Goal: Information Seeking & Learning: Learn about a topic

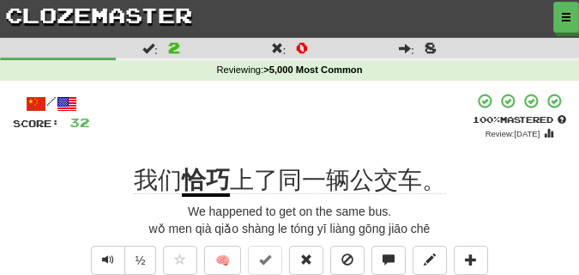
scroll to position [86, 0]
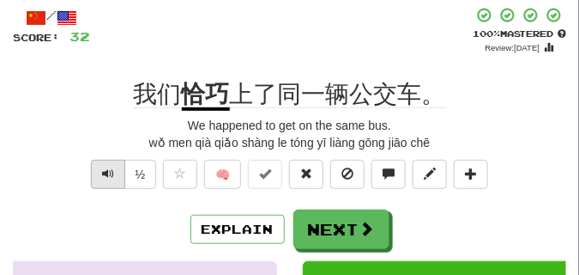
click at [102, 178] on span "Text-to-speech controls" at bounding box center [108, 173] width 12 height 12
click at [102, 177] on span "Text-to-speech controls" at bounding box center [108, 173] width 12 height 12
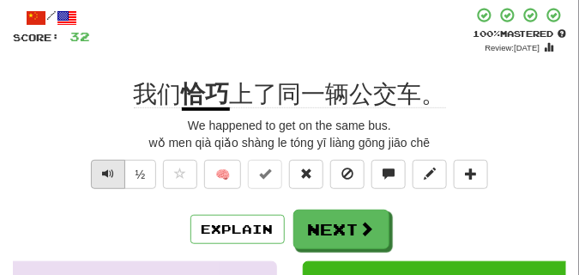
click at [102, 177] on span "Text-to-speech controls" at bounding box center [108, 173] width 12 height 12
click at [100, 172] on button "Text-to-speech controls" at bounding box center [108, 174] width 34 height 29
click at [108, 168] on span "Text-to-speech controls" at bounding box center [108, 173] width 12 height 12
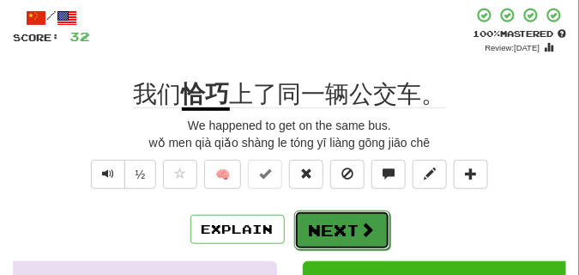
click at [322, 221] on button "Next" at bounding box center [342, 229] width 96 height 39
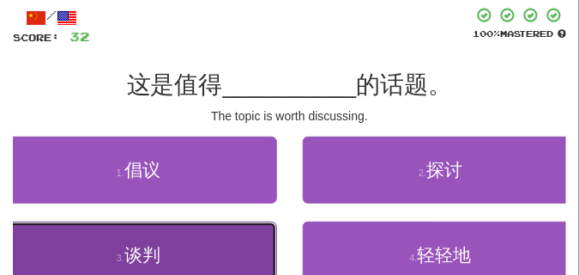
click at [163, 237] on button "3 . 谈判" at bounding box center [138, 254] width 277 height 67
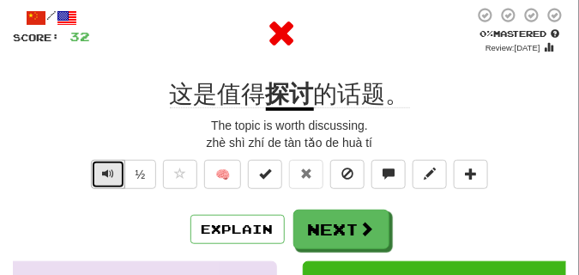
click at [105, 171] on span "Text-to-speech controls" at bounding box center [108, 173] width 12 height 12
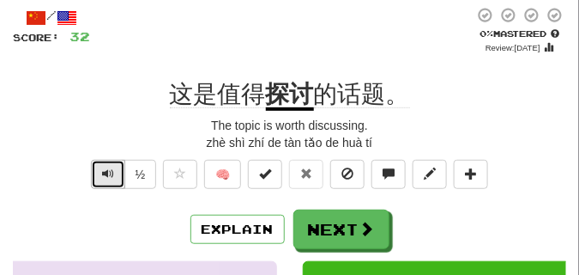
click at [105, 171] on span "Text-to-speech controls" at bounding box center [108, 173] width 12 height 12
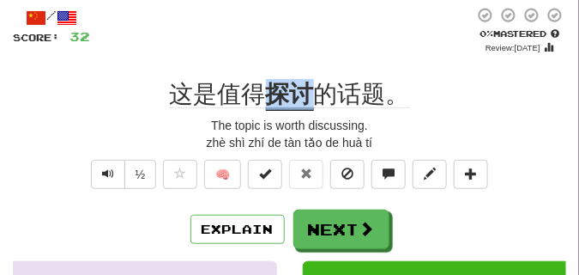
drag, startPoint x: 267, startPoint y: 84, endPoint x: 313, endPoint y: 92, distance: 47.0
click at [313, 92] on u "探讨" at bounding box center [290, 96] width 48 height 30
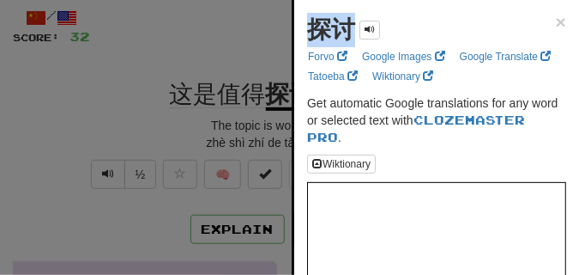
drag, startPoint x: 304, startPoint y: 31, endPoint x: 348, endPoint y: 33, distance: 43.8
copy strong "探讨"
click at [140, 144] on div at bounding box center [289, 137] width 579 height 275
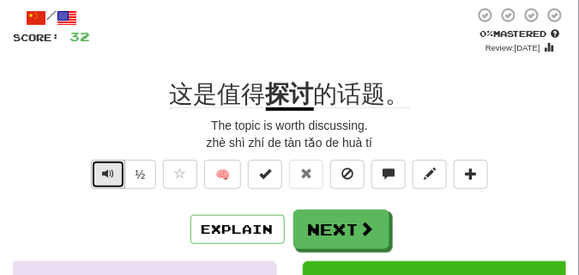
click at [106, 171] on span "Text-to-speech controls" at bounding box center [108, 173] width 12 height 12
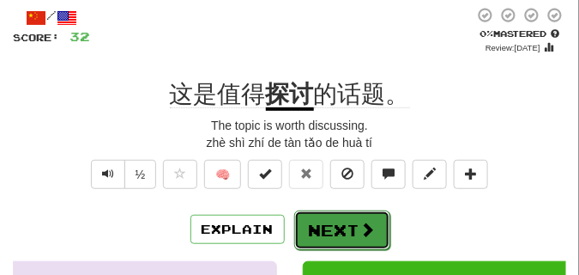
click at [350, 215] on button "Next" at bounding box center [342, 229] width 96 height 39
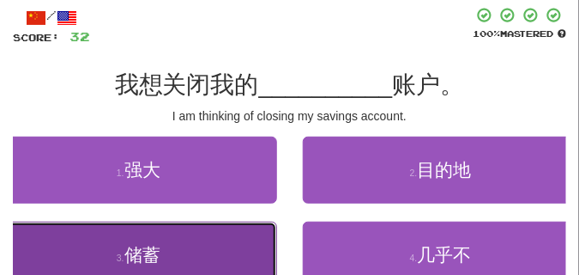
click at [205, 231] on button "3 . 储蓄" at bounding box center [138, 254] width 277 height 67
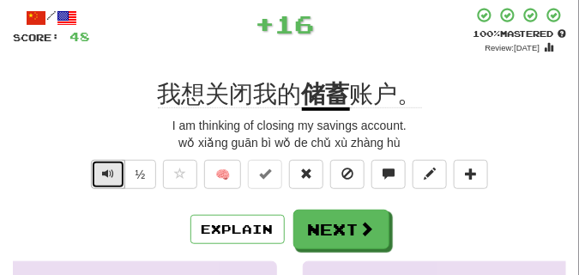
click at [111, 172] on span "Text-to-speech controls" at bounding box center [108, 173] width 12 height 12
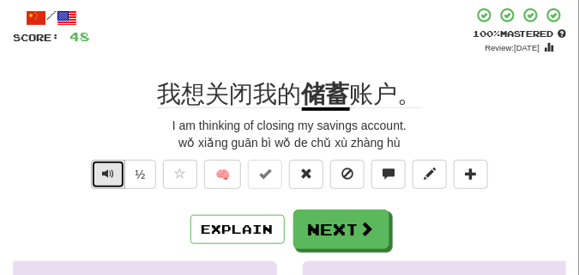
click at [111, 172] on span "Text-to-speech controls" at bounding box center [108, 173] width 12 height 12
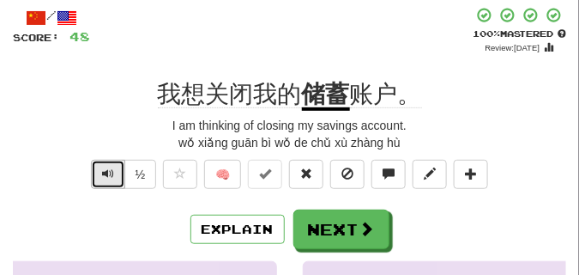
click at [111, 172] on span "Text-to-speech controls" at bounding box center [108, 173] width 12 height 12
click at [106, 172] on span "Text-to-speech controls" at bounding box center [108, 173] width 12 height 12
click at [106, 168] on span "Text-to-speech controls" at bounding box center [108, 173] width 12 height 12
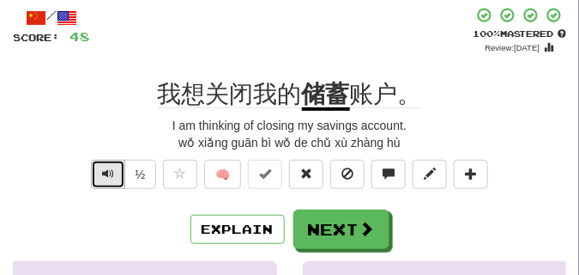
click at [106, 168] on span "Text-to-speech controls" at bounding box center [108, 173] width 12 height 12
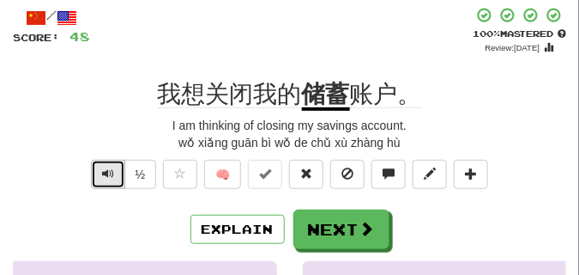
click at [106, 168] on span "Text-to-speech controls" at bounding box center [108, 173] width 12 height 12
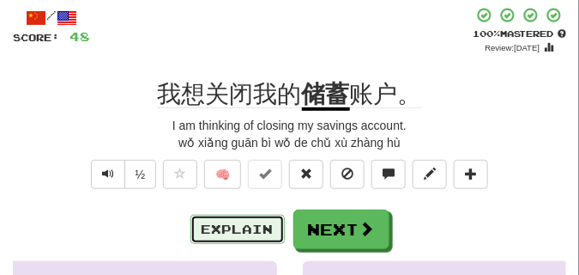
click at [262, 232] on button "Explain" at bounding box center [237, 229] width 94 height 29
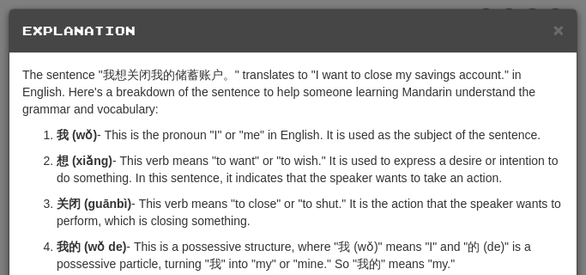
click at [262, 232] on ol "我 (wǒ) - This is the pronoun "I" or "me" in English. It is used as the subject …" at bounding box center [292, 250] width 541 height 249
click at [553, 27] on span "×" at bounding box center [558, 30] width 10 height 20
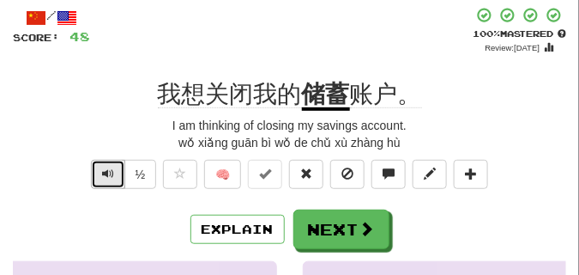
click at [110, 170] on span "Text-to-speech controls" at bounding box center [108, 173] width 12 height 12
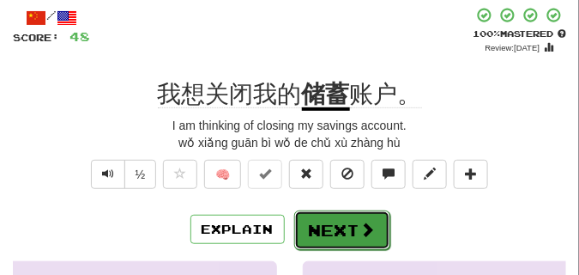
click at [372, 229] on span at bounding box center [367, 228] width 15 height 15
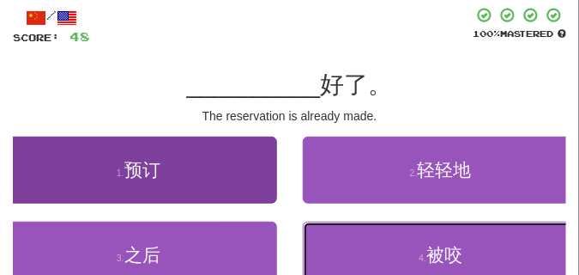
drag, startPoint x: 372, startPoint y: 229, endPoint x: 210, endPoint y: 194, distance: 165.9
click at [210, 194] on div "1 . 预订 2 . 轻轻地 3 . 之后 4 . 被咬" at bounding box center [289, 221] width 579 height 170
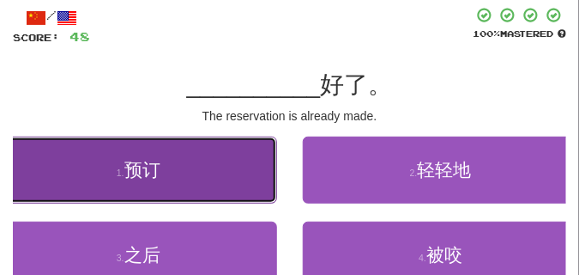
click at [210, 194] on button "1 . 预订" at bounding box center [138, 169] width 277 height 67
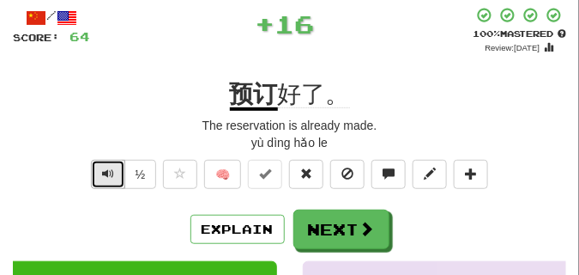
click at [99, 167] on button "Text-to-speech controls" at bounding box center [108, 174] width 34 height 29
click at [104, 167] on span "Text-to-speech controls" at bounding box center [108, 173] width 12 height 12
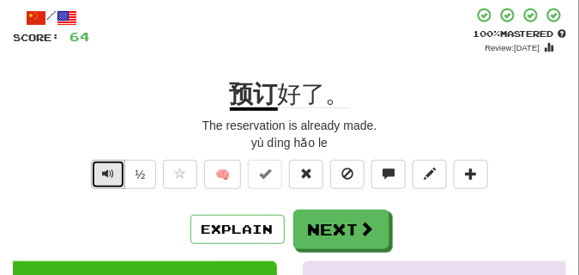
click at [104, 167] on span "Text-to-speech controls" at bounding box center [108, 173] width 12 height 12
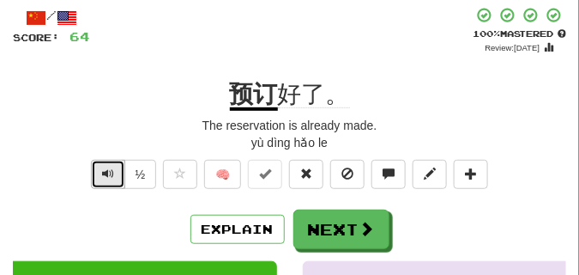
click at [104, 167] on span "Text-to-speech controls" at bounding box center [108, 173] width 12 height 12
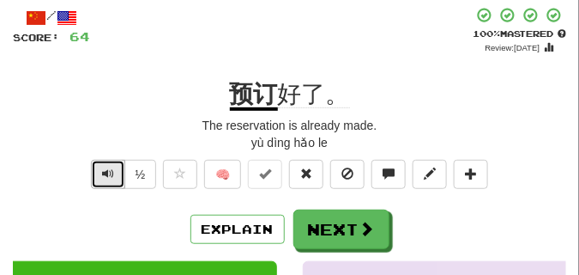
click at [104, 167] on span "Text-to-speech controls" at bounding box center [108, 173] width 12 height 12
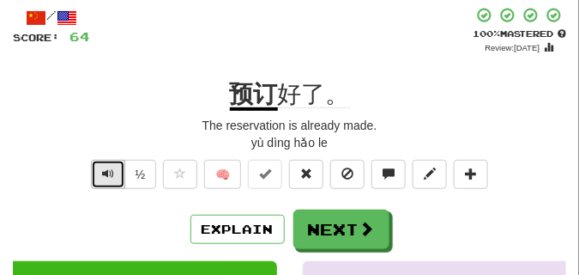
click at [104, 167] on span "Text-to-speech controls" at bounding box center [108, 173] width 12 height 12
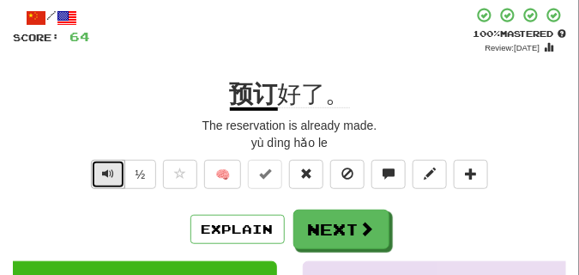
click at [104, 167] on span "Text-to-speech controls" at bounding box center [108, 173] width 12 height 12
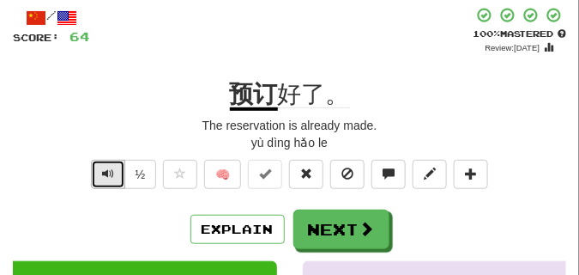
click at [104, 167] on span "Text-to-speech controls" at bounding box center [108, 173] width 12 height 12
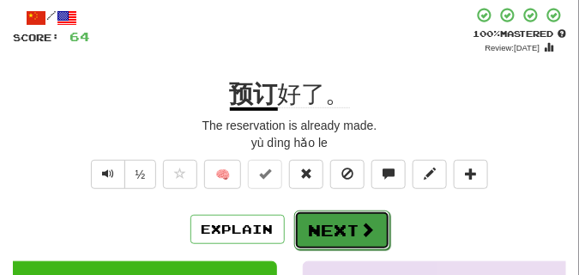
click at [353, 221] on button "Next" at bounding box center [342, 229] width 96 height 39
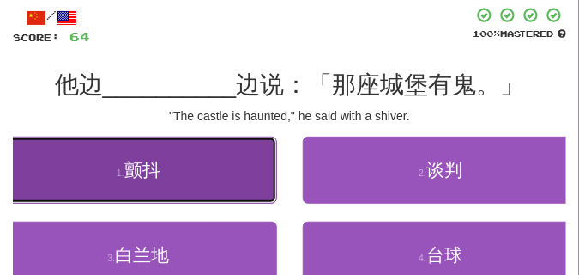
click at [186, 185] on button "1 . 颤抖" at bounding box center [138, 169] width 277 height 67
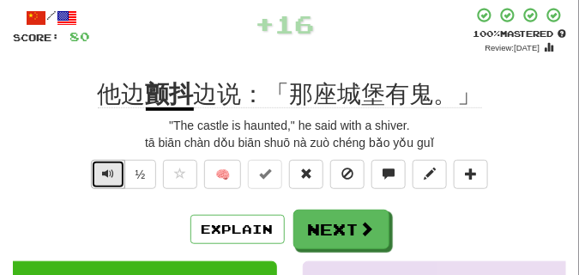
click at [106, 174] on span "Text-to-speech controls" at bounding box center [108, 173] width 12 height 12
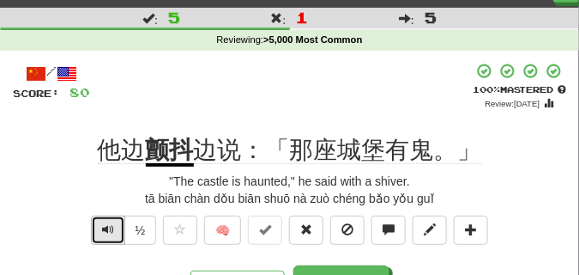
scroll to position [43, 0]
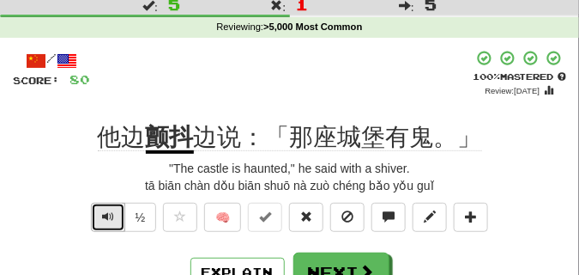
click at [108, 219] on span "Text-to-speech controls" at bounding box center [108, 216] width 12 height 12
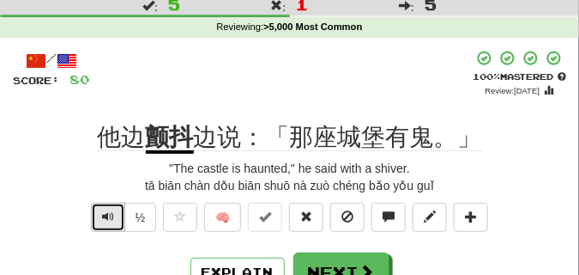
click at [108, 219] on span "Text-to-speech controls" at bounding box center [108, 216] width 12 height 12
click at [109, 219] on span "Text-to-speech controls" at bounding box center [108, 216] width 12 height 12
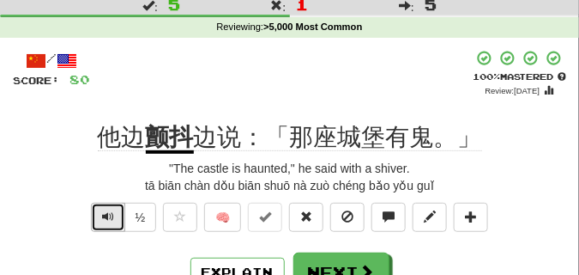
click at [109, 219] on span "Text-to-speech controls" at bounding box center [108, 216] width 12 height 12
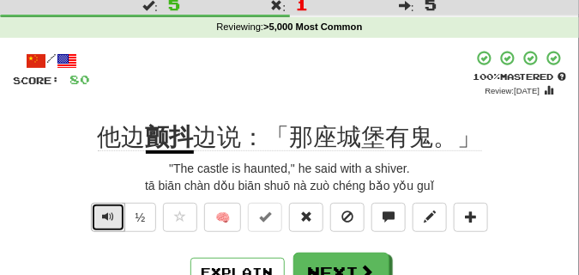
click at [109, 219] on span "Text-to-speech controls" at bounding box center [108, 216] width 12 height 12
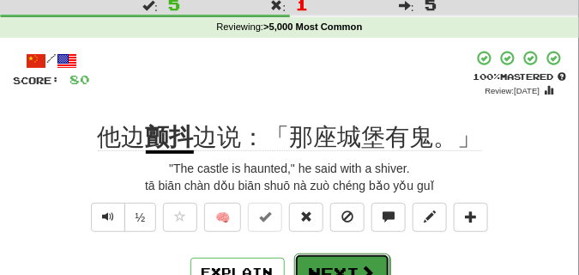
click at [329, 263] on button "Next" at bounding box center [342, 272] width 96 height 39
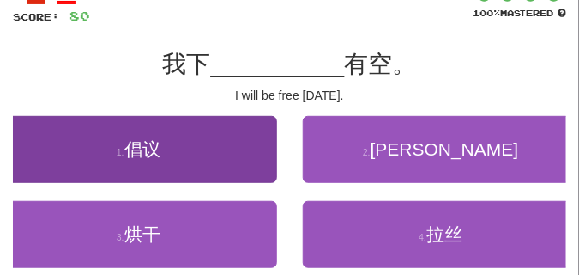
scroll to position [129, 0]
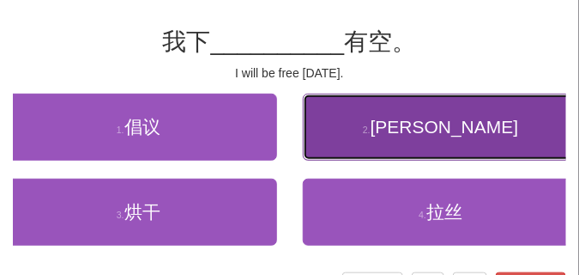
click at [373, 135] on button "2 . 周六" at bounding box center [441, 127] width 277 height 67
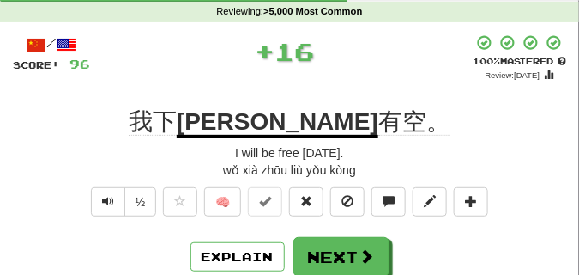
scroll to position [43, 0]
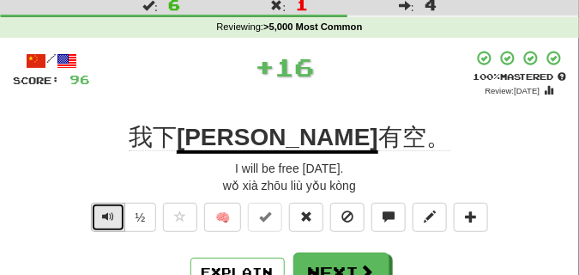
click at [99, 214] on button "Text-to-speech controls" at bounding box center [108, 217] width 34 height 29
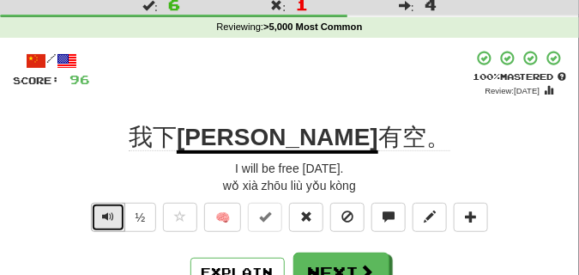
click at [99, 214] on button "Text-to-speech controls" at bounding box center [108, 217] width 34 height 29
click at [110, 215] on span "Text-to-speech controls" at bounding box center [108, 216] width 12 height 12
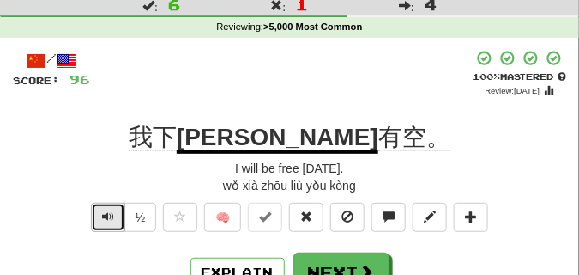
click at [110, 215] on span "Text-to-speech controls" at bounding box center [108, 216] width 12 height 12
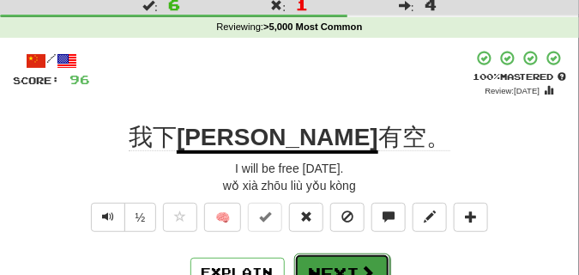
click at [353, 260] on button "Next" at bounding box center [342, 272] width 96 height 39
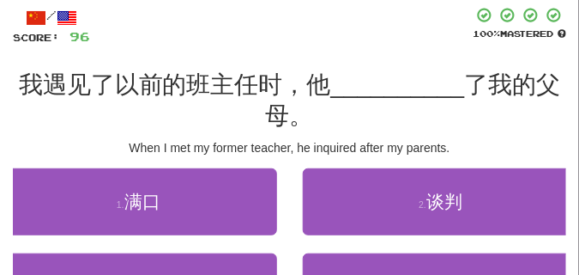
scroll to position [172, 0]
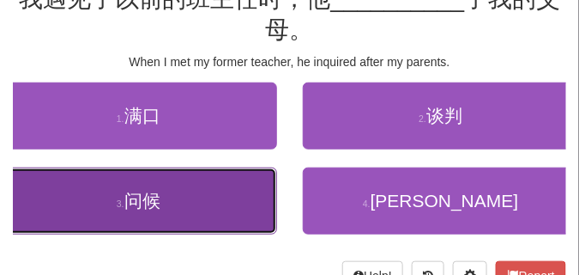
click at [209, 209] on button "3 . 问候" at bounding box center [138, 200] width 277 height 67
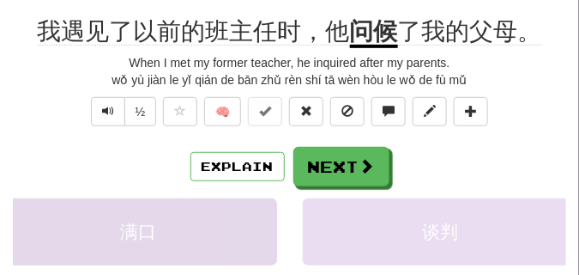
scroll to position [94, 0]
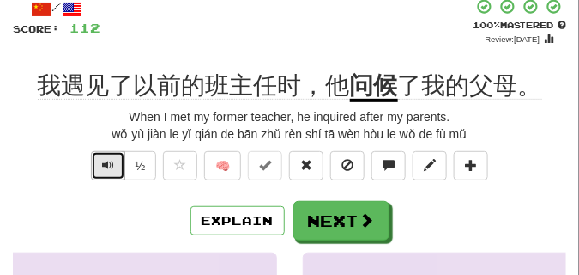
click at [104, 159] on span "Text-to-speech controls" at bounding box center [108, 165] width 12 height 12
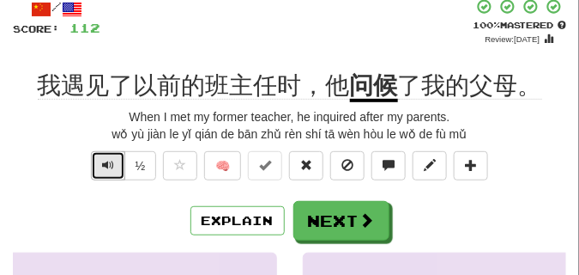
click at [104, 159] on span "Text-to-speech controls" at bounding box center [108, 165] width 12 height 12
click at [113, 161] on button "Text-to-speech controls" at bounding box center [108, 165] width 34 height 29
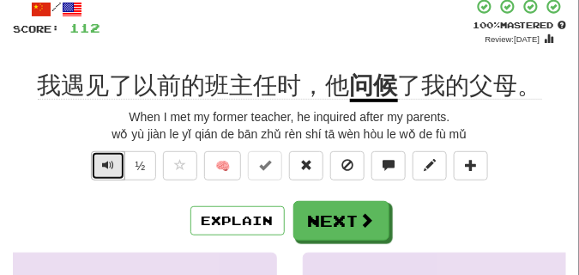
click at [113, 161] on button "Text-to-speech controls" at bounding box center [108, 165] width 34 height 29
click at [111, 162] on span "Text-to-speech controls" at bounding box center [108, 165] width 12 height 12
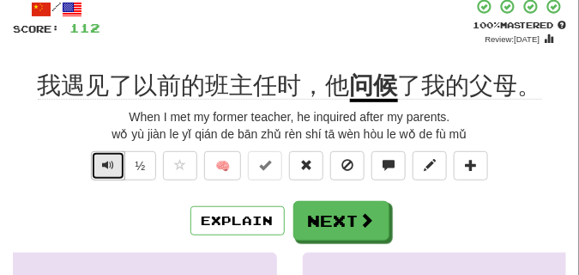
click at [111, 162] on span "Text-to-speech controls" at bounding box center [108, 165] width 12 height 12
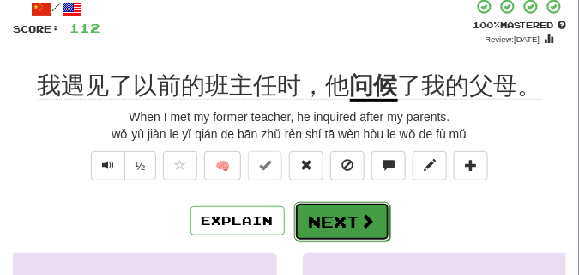
click at [354, 209] on button "Next" at bounding box center [342, 221] width 96 height 39
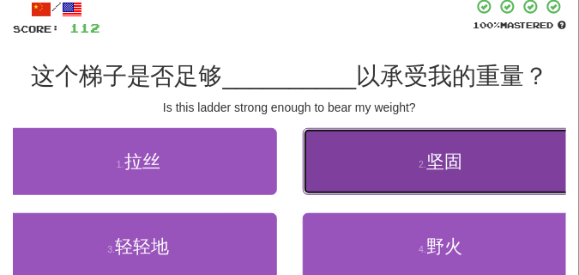
click at [387, 160] on button "2 . 坚固" at bounding box center [441, 161] width 277 height 67
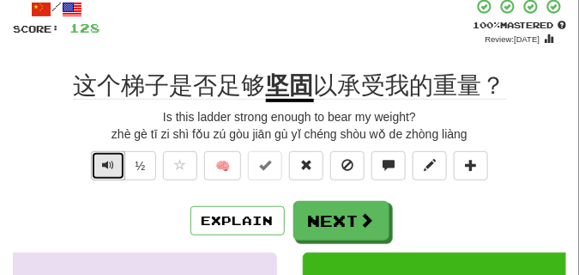
click at [113, 167] on button "Text-to-speech controls" at bounding box center [108, 165] width 34 height 29
click at [112, 166] on span "Text-to-speech controls" at bounding box center [108, 165] width 12 height 12
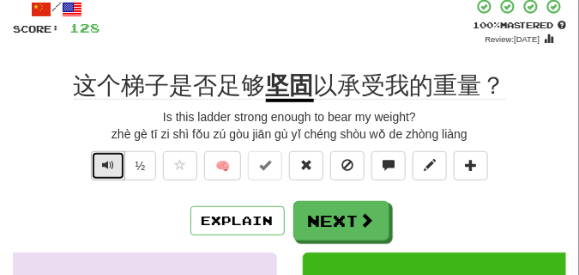
click at [103, 163] on span "Text-to-speech controls" at bounding box center [108, 165] width 12 height 12
click at [102, 160] on button "Text-to-speech controls" at bounding box center [108, 165] width 34 height 29
click at [103, 164] on span "Text-to-speech controls" at bounding box center [108, 165] width 12 height 12
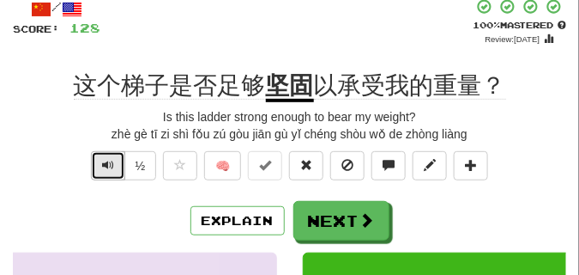
click at [103, 164] on span "Text-to-speech controls" at bounding box center [108, 165] width 12 height 12
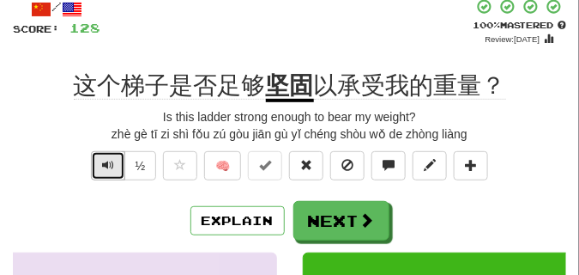
click at [103, 164] on span "Text-to-speech controls" at bounding box center [108, 165] width 12 height 12
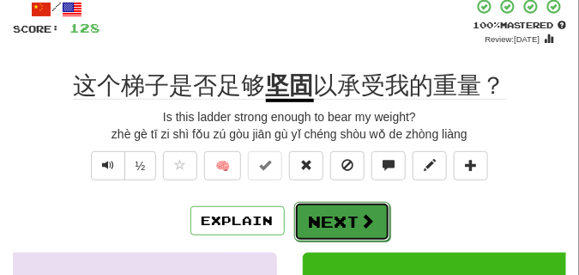
click at [331, 221] on button "Next" at bounding box center [342, 221] width 96 height 39
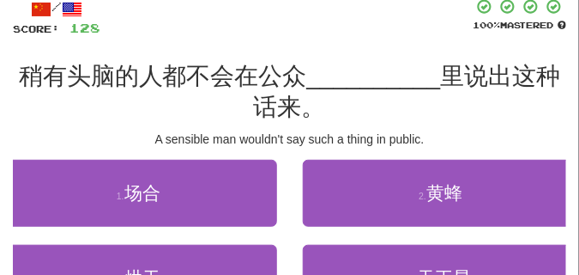
scroll to position [137, 0]
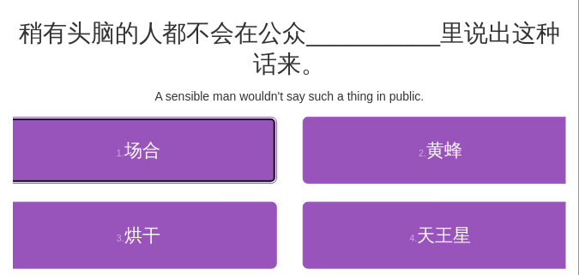
click at [175, 145] on button "1 . 场合" at bounding box center [138, 150] width 277 height 67
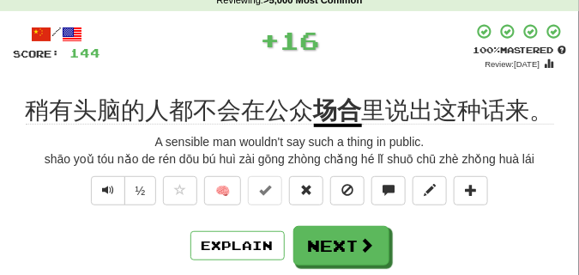
scroll to position [60, 0]
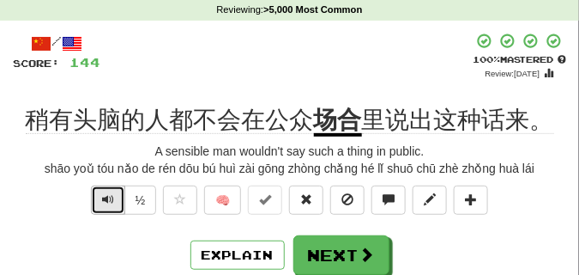
click at [104, 201] on span "Text-to-speech controls" at bounding box center [108, 199] width 12 height 12
click at [104, 199] on span "Text-to-speech controls" at bounding box center [108, 199] width 12 height 12
click at [104, 196] on span "Text-to-speech controls" at bounding box center [108, 199] width 12 height 12
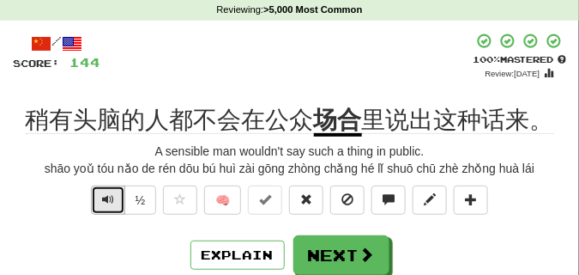
click at [104, 196] on span "Text-to-speech controls" at bounding box center [108, 199] width 12 height 12
click at [103, 196] on span "Text-to-speech controls" at bounding box center [108, 199] width 12 height 12
drag, startPoint x: 100, startPoint y: 202, endPoint x: 56, endPoint y: 237, distance: 56.1
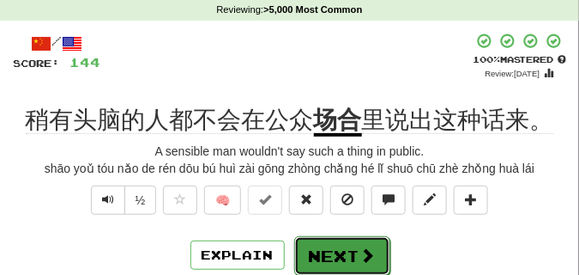
click at [323, 242] on button "Next" at bounding box center [342, 255] width 96 height 39
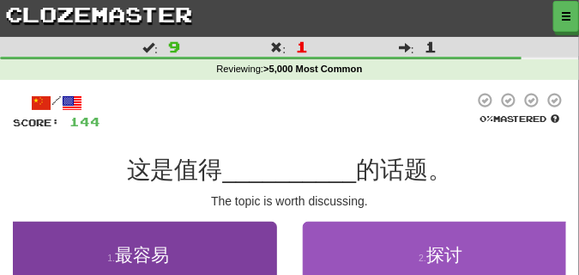
scroll to position [0, 0]
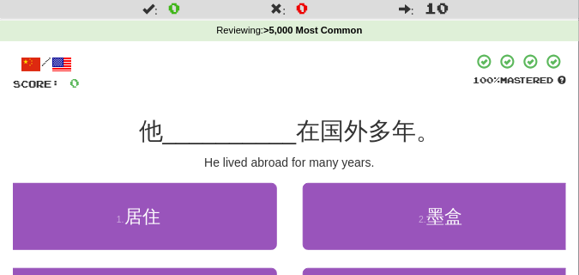
scroll to position [86, 0]
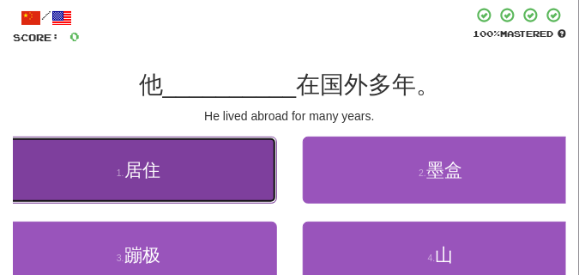
click at [134, 172] on span "居住" at bounding box center [142, 170] width 36 height 20
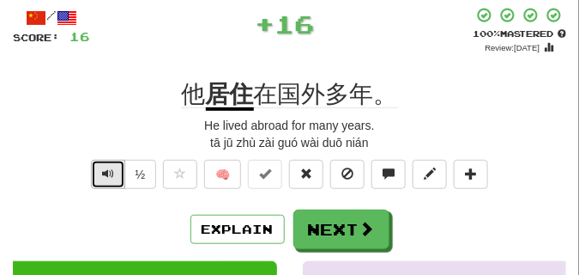
click at [111, 174] on span "Text-to-speech controls" at bounding box center [108, 173] width 12 height 12
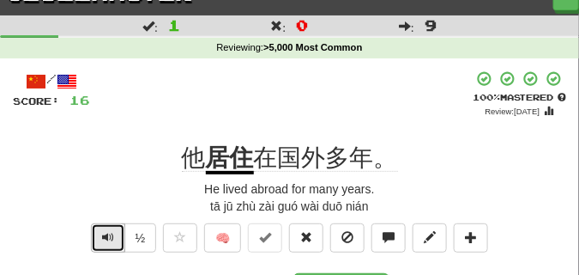
scroll to position [43, 0]
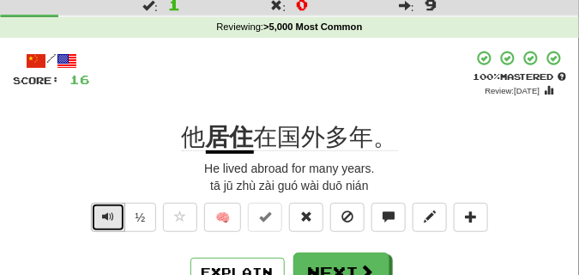
click at [110, 220] on span "Text-to-speech controls" at bounding box center [108, 216] width 12 height 12
click at [106, 219] on span "Text-to-speech controls" at bounding box center [108, 216] width 12 height 12
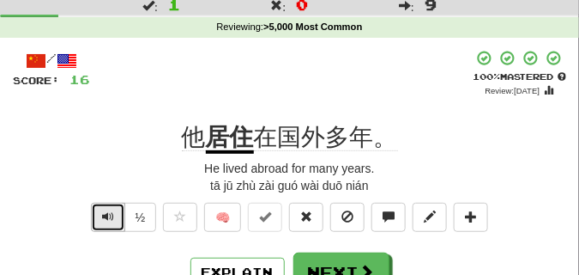
click at [106, 219] on span "Text-to-speech controls" at bounding box center [108, 216] width 12 height 12
click at [114, 215] on button "Text-to-speech controls" at bounding box center [108, 217] width 34 height 29
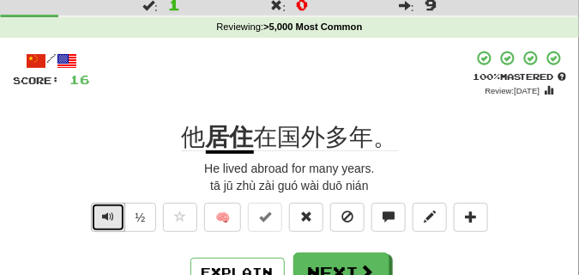
click at [114, 215] on button "Text-to-speech controls" at bounding box center [108, 217] width 34 height 29
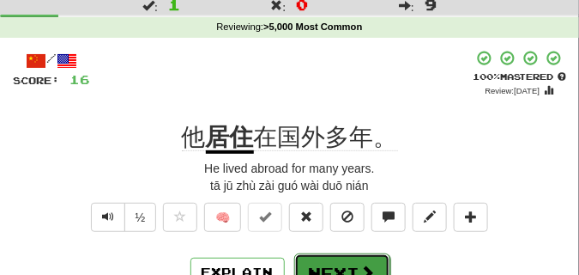
click at [336, 260] on button "Next" at bounding box center [342, 272] width 96 height 39
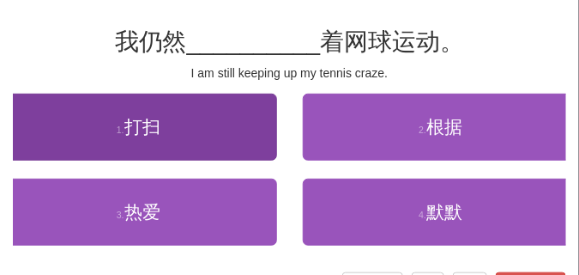
scroll to position [86, 0]
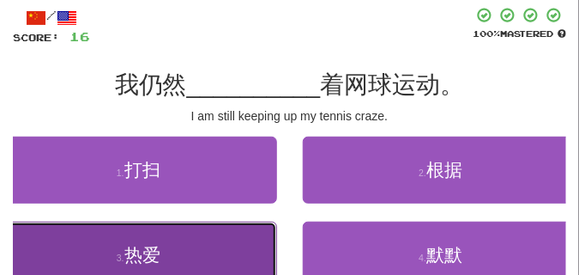
click at [160, 258] on span "热爱" at bounding box center [142, 255] width 36 height 20
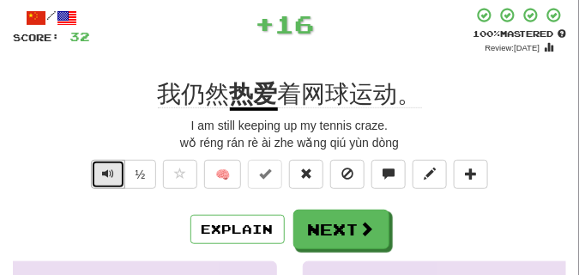
click at [102, 168] on span "Text-to-speech controls" at bounding box center [108, 173] width 12 height 12
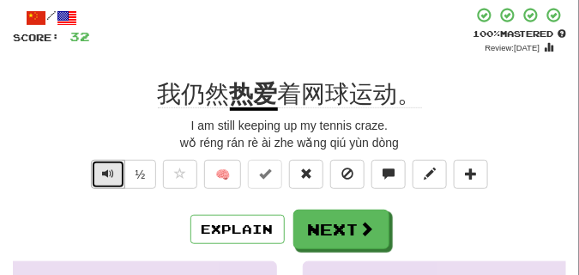
click at [102, 169] on span "Text-to-speech controls" at bounding box center [108, 173] width 12 height 12
click at [102, 170] on span "Text-to-speech controls" at bounding box center [108, 173] width 12 height 12
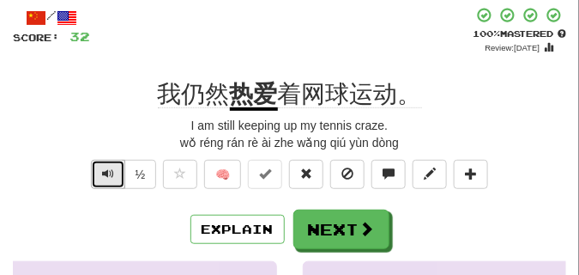
click at [102, 170] on span "Text-to-speech controls" at bounding box center [108, 173] width 12 height 12
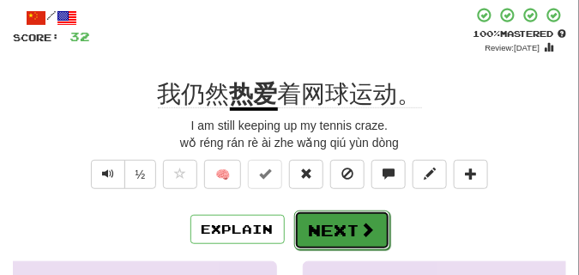
click at [316, 219] on button "Next" at bounding box center [342, 229] width 96 height 39
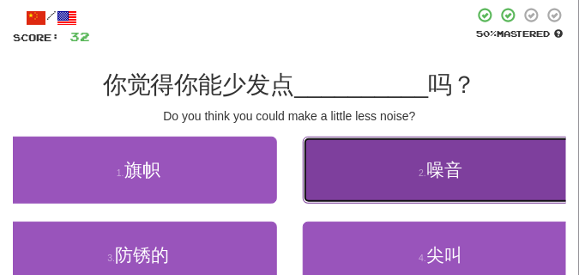
click at [432, 188] on button "2 . 噪音" at bounding box center [441, 169] width 277 height 67
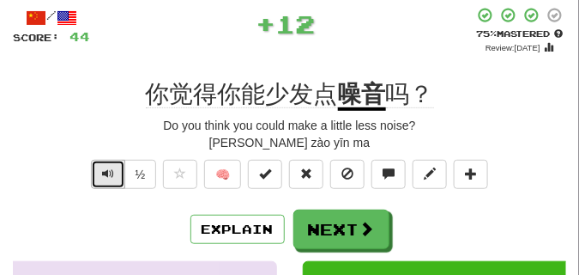
click at [111, 176] on span "Text-to-speech controls" at bounding box center [108, 173] width 12 height 12
click at [103, 178] on span "Text-to-speech controls" at bounding box center [108, 173] width 12 height 12
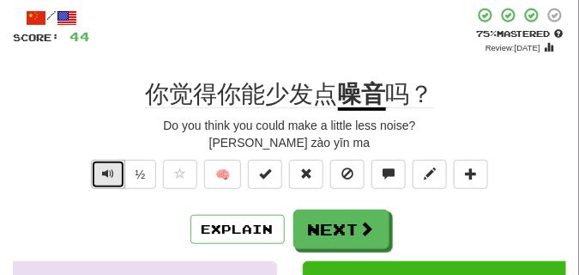
click at [103, 178] on span "Text-to-speech controls" at bounding box center [108, 173] width 12 height 12
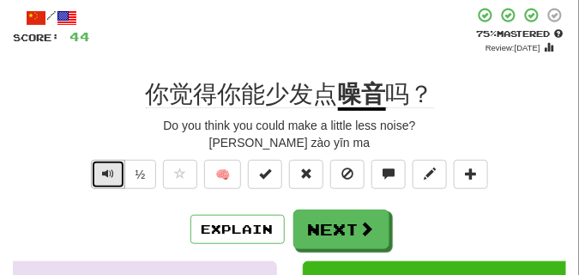
click at [103, 178] on span "Text-to-speech controls" at bounding box center [108, 173] width 12 height 12
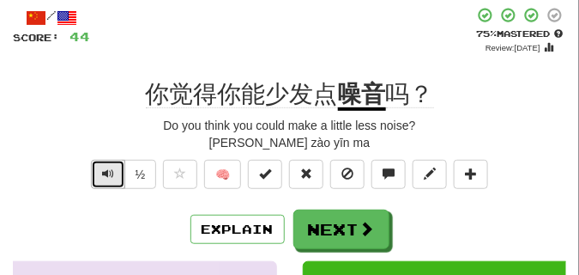
click at [103, 178] on span "Text-to-speech controls" at bounding box center [108, 173] width 12 height 12
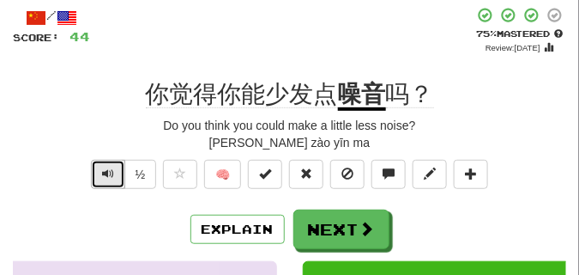
click at [103, 178] on span "Text-to-speech controls" at bounding box center [108, 173] width 12 height 12
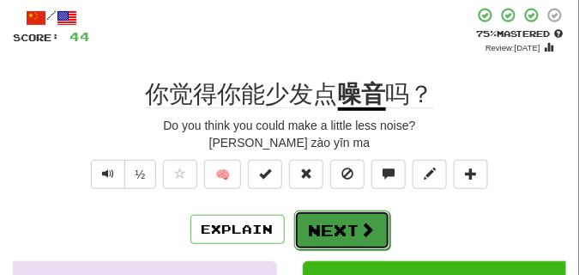
click at [323, 214] on button "Next" at bounding box center [342, 229] width 96 height 39
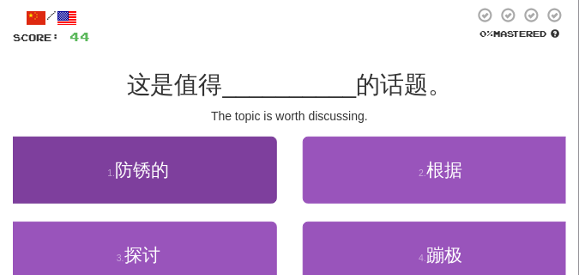
scroll to position [0, 0]
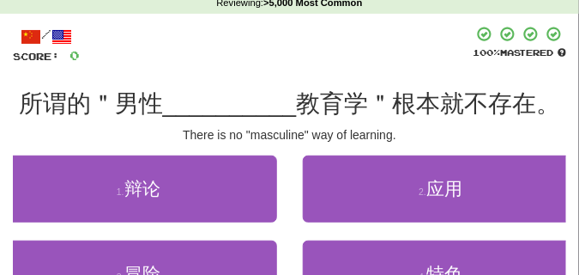
scroll to position [86, 0]
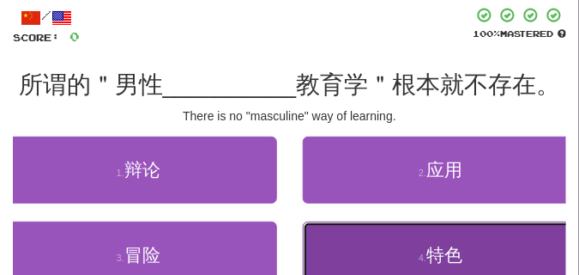
click at [406, 244] on button "4 . 特色" at bounding box center [441, 254] width 277 height 67
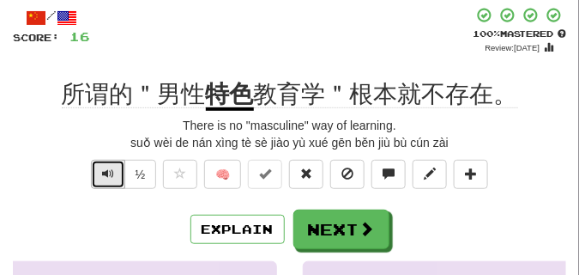
click at [99, 168] on button "Text-to-speech controls" at bounding box center [108, 174] width 34 height 29
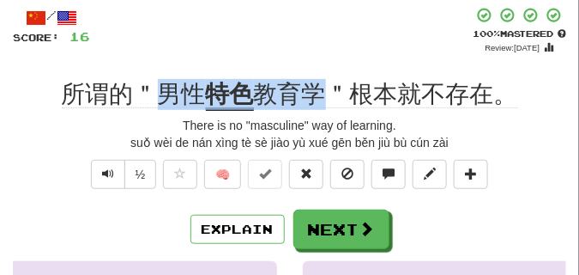
drag, startPoint x: 160, startPoint y: 88, endPoint x: 318, endPoint y: 104, distance: 159.6
click at [318, 104] on div "所谓的＂男性 特色 教育学＂根本就不存在。" at bounding box center [289, 94] width 553 height 31
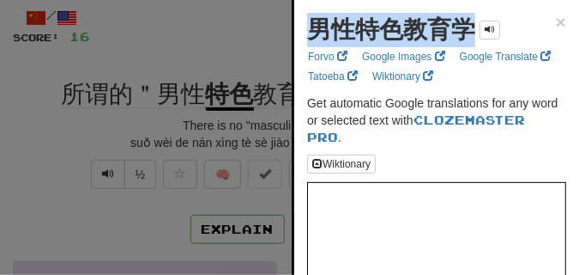
drag, startPoint x: 309, startPoint y: 27, endPoint x: 471, endPoint y: 29, distance: 162.2
click at [471, 29] on strong "男性特色教育学" at bounding box center [391, 29] width 168 height 27
copy strong "男性特色教育学"
click at [181, 43] on div at bounding box center [289, 137] width 579 height 275
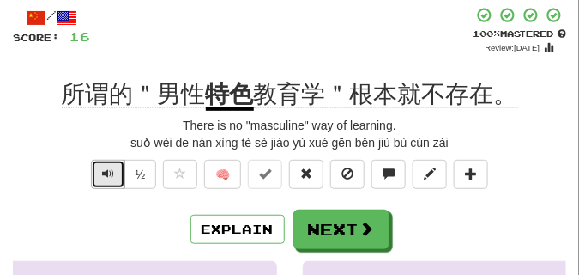
click at [110, 179] on span "Text-to-speech controls" at bounding box center [108, 173] width 12 height 12
click at [102, 176] on span "Text-to-speech controls" at bounding box center [108, 173] width 12 height 12
click at [109, 175] on span "Text-to-speech controls" at bounding box center [108, 173] width 12 height 12
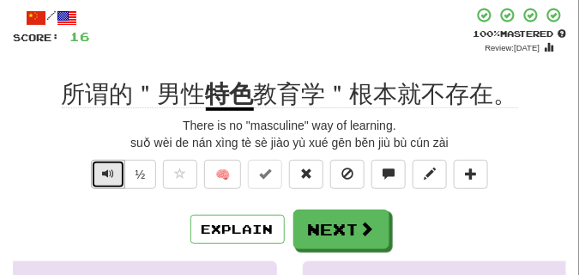
click at [109, 175] on span "Text-to-speech controls" at bounding box center [108, 173] width 12 height 12
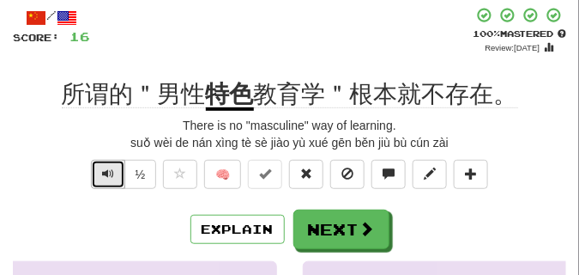
click at [109, 175] on span "Text-to-speech controls" at bounding box center [108, 173] width 12 height 12
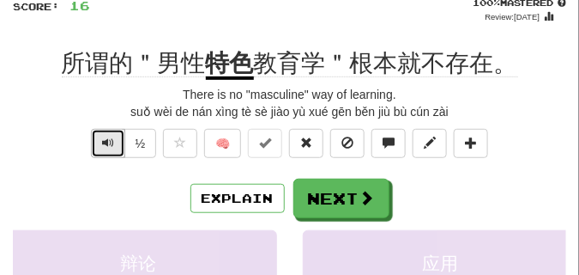
scroll to position [129, 0]
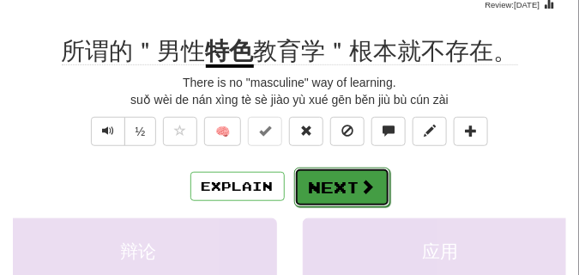
click at [363, 180] on span at bounding box center [367, 185] width 15 height 15
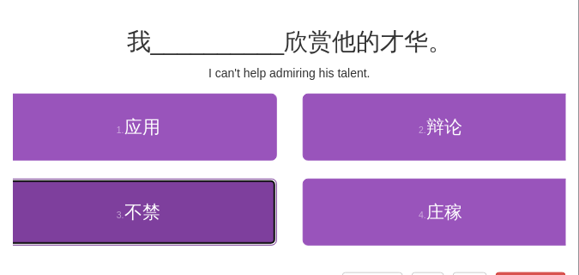
click at [154, 203] on span "不禁" at bounding box center [142, 212] width 36 height 20
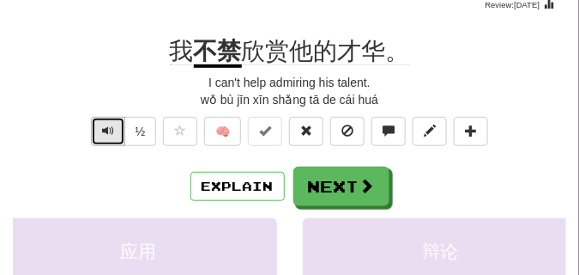
click at [116, 134] on button "Text-to-speech controls" at bounding box center [108, 131] width 34 height 29
click at [109, 126] on span "Text-to-speech controls" at bounding box center [108, 130] width 12 height 12
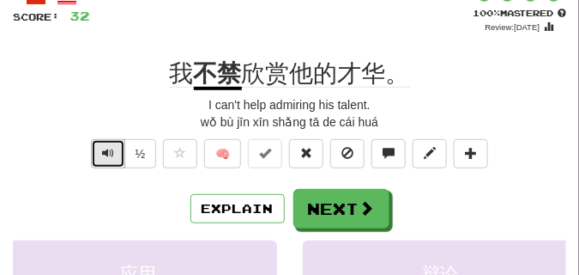
scroll to position [43, 0]
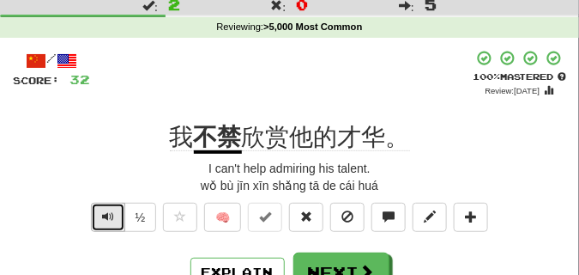
click at [103, 210] on span "Text-to-speech controls" at bounding box center [108, 216] width 12 height 12
click at [107, 212] on span "Text-to-speech controls" at bounding box center [108, 216] width 12 height 12
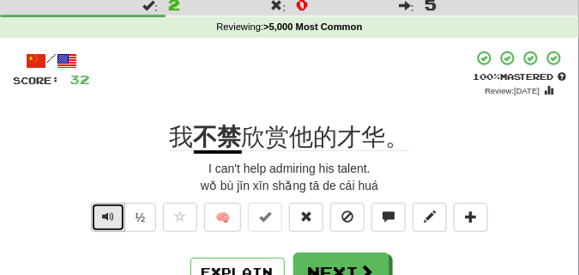
click at [107, 212] on span "Text-to-speech controls" at bounding box center [108, 216] width 12 height 12
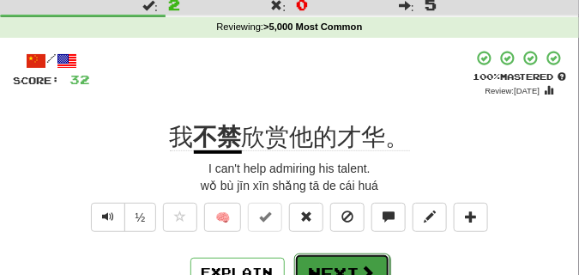
click at [317, 254] on button "Next" at bounding box center [342, 272] width 96 height 39
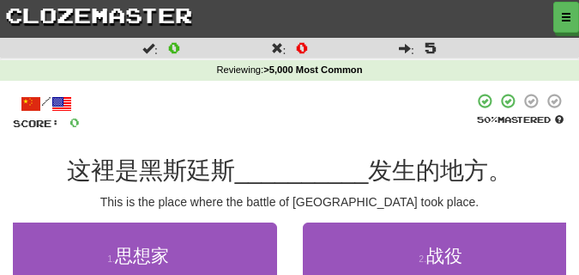
scroll to position [43, 0]
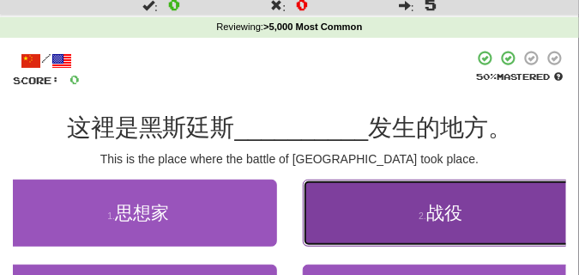
click at [420, 200] on button "2 . 战役" at bounding box center [441, 212] width 277 height 67
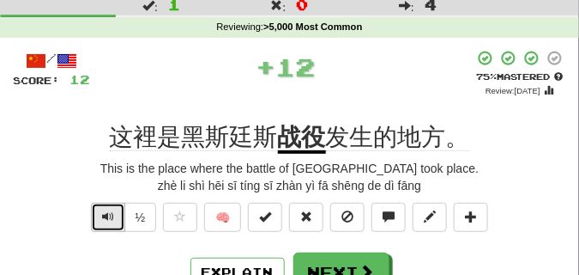
click at [106, 216] on span "Text-to-speech controls" at bounding box center [108, 216] width 12 height 12
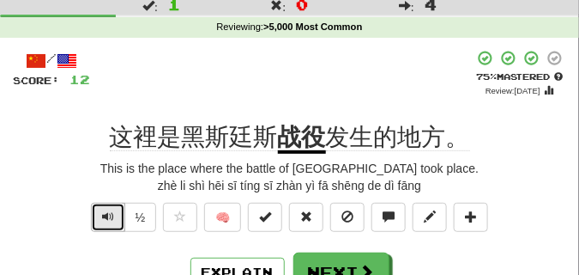
click at [106, 216] on span "Text-to-speech controls" at bounding box center [108, 216] width 12 height 12
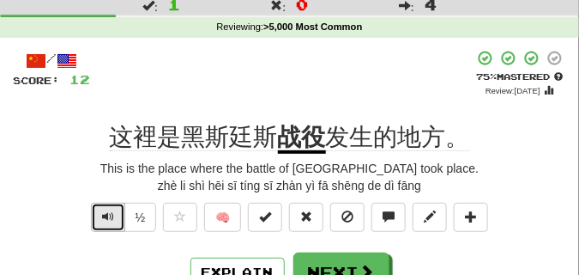
click at [106, 216] on span "Text-to-speech controls" at bounding box center [108, 216] width 12 height 12
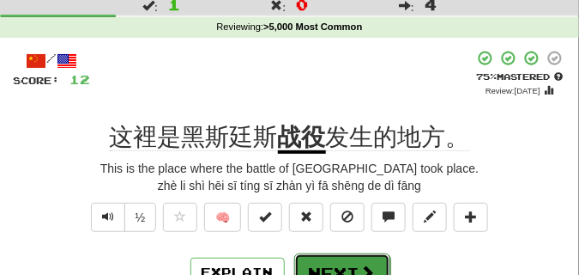
click at [320, 257] on button "Next" at bounding box center [342, 272] width 96 height 39
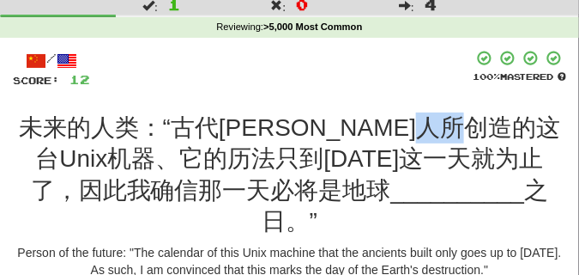
drag, startPoint x: 487, startPoint y: 129, endPoint x: 523, endPoint y: 129, distance: 36.9
click at [523, 129] on span "未来的人类：“古代文明人所创造的这台Unix机器、它的历法只到2038年1月19日这一天就为止了，因此我确信那一天必将是地球" at bounding box center [290, 158] width 542 height 89
copy span "机器"
click at [427, 79] on div at bounding box center [281, 69] width 383 height 39
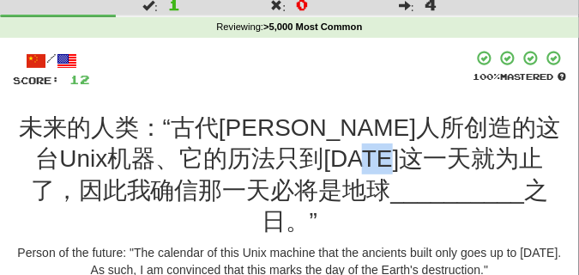
drag, startPoint x: 422, startPoint y: 163, endPoint x: 462, endPoint y: 162, distance: 39.5
click at [462, 162] on span "未来的人类：“古代文明人所创造的这台Unix机器、它的历法只到2038年1月19日这一天就为止了，因此我确信那一天必将是地球" at bounding box center [290, 158] width 542 height 89
copy span "为止"
click at [414, 88] on div at bounding box center [281, 69] width 383 height 39
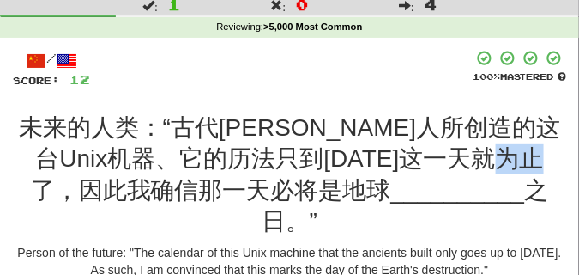
drag, startPoint x: 81, startPoint y: 187, endPoint x: 116, endPoint y: 191, distance: 35.4
click at [116, 191] on span "未来的人类：“古代文明人所创造的这台Unix机器、它的历法只到2038年1月19日这一天就为止了，因此我确信那一天必将是地球" at bounding box center [290, 158] width 542 height 89
copy span "确信"
click at [221, 85] on div at bounding box center [281, 69] width 383 height 39
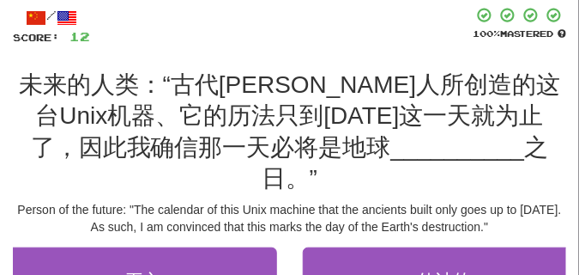
scroll to position [129, 0]
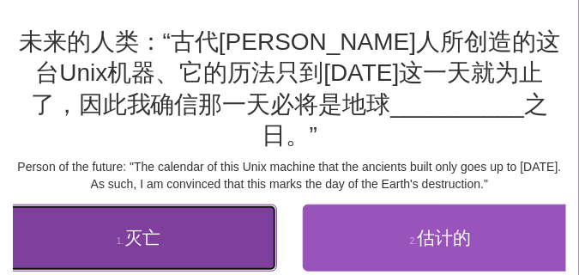
click at [153, 221] on button "1 . 灭亡" at bounding box center [138, 237] width 277 height 67
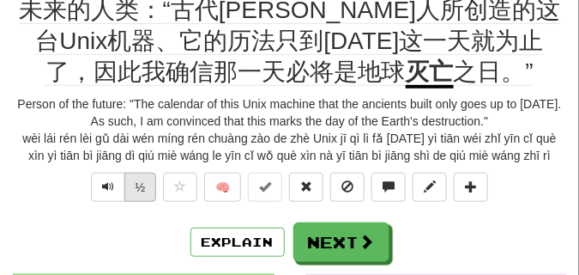
scroll to position [172, 0]
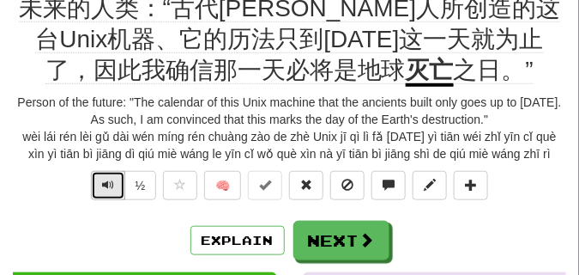
click at [104, 184] on span "Text-to-speech controls" at bounding box center [108, 184] width 12 height 12
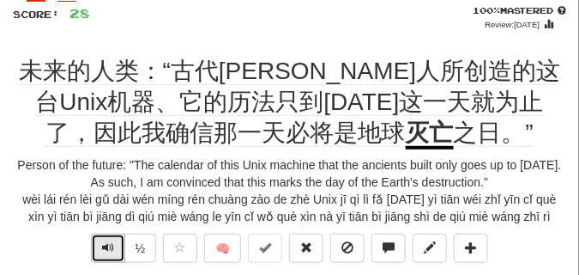
scroll to position [129, 0]
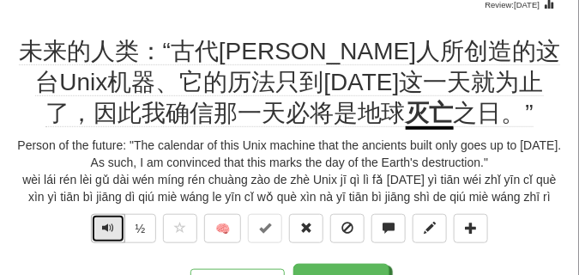
click at [114, 233] on button "Text-to-speech controls" at bounding box center [108, 228] width 34 height 29
click at [108, 227] on span "Text-to-speech controls" at bounding box center [108, 227] width 12 height 12
click at [102, 225] on span "Text-to-speech controls" at bounding box center [108, 227] width 12 height 12
click at [102, 229] on span "Text-to-speech controls" at bounding box center [108, 227] width 12 height 12
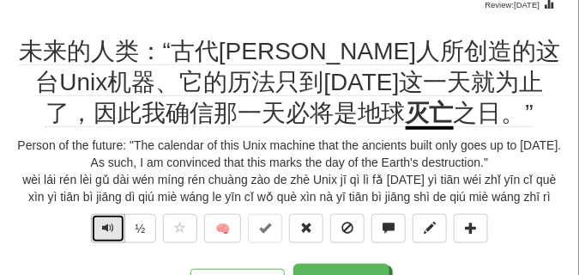
click at [103, 224] on span "Text-to-speech controls" at bounding box center [108, 227] width 12 height 12
click at [106, 224] on span "Text-to-speech controls" at bounding box center [108, 227] width 12 height 12
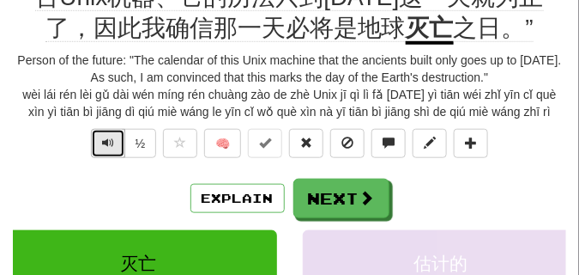
scroll to position [215, 0]
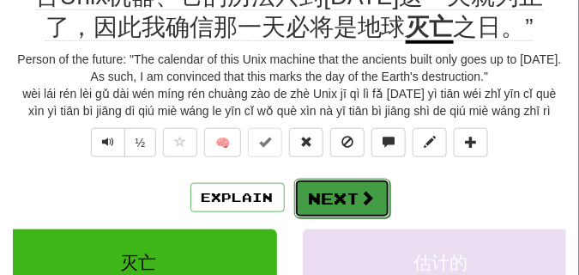
click at [347, 186] on button "Next" at bounding box center [342, 197] width 96 height 39
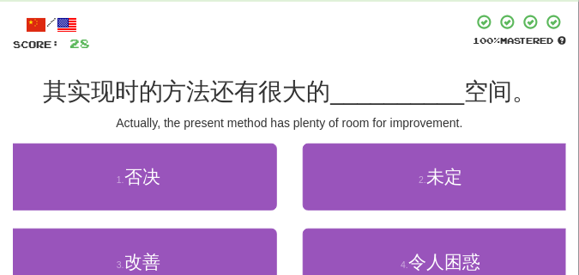
scroll to position [77, 0]
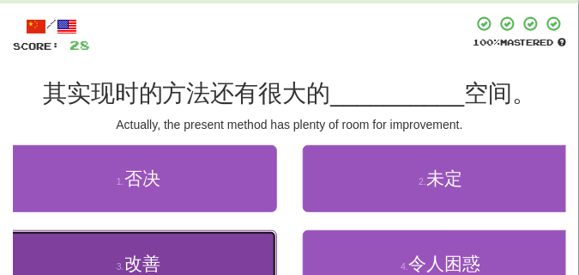
click at [180, 251] on button "3 . 改善" at bounding box center [138, 263] width 277 height 67
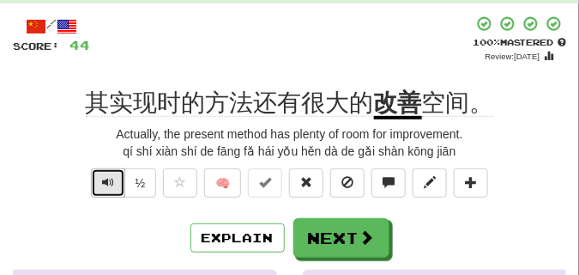
click at [103, 183] on span "Text-to-speech controls" at bounding box center [108, 182] width 12 height 12
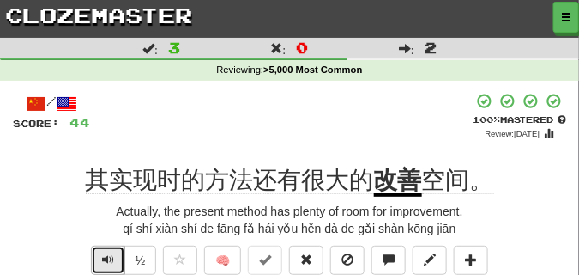
scroll to position [86, 0]
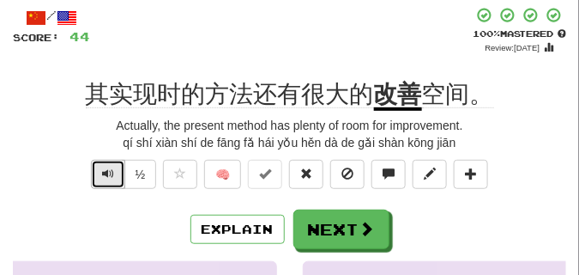
click at [104, 176] on span "Text-to-speech controls" at bounding box center [108, 173] width 12 height 12
click at [105, 175] on span "Text-to-speech controls" at bounding box center [108, 173] width 12 height 12
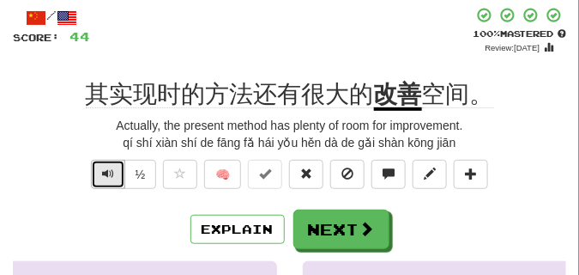
click at [105, 175] on span "Text-to-speech controls" at bounding box center [108, 173] width 12 height 12
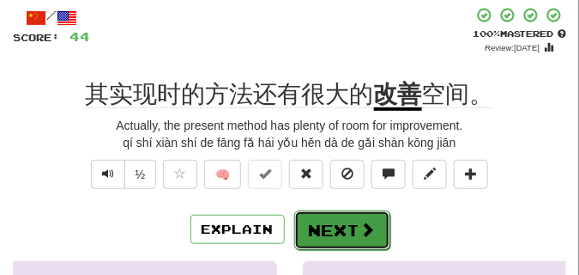
click at [342, 227] on button "Next" at bounding box center [342, 229] width 96 height 39
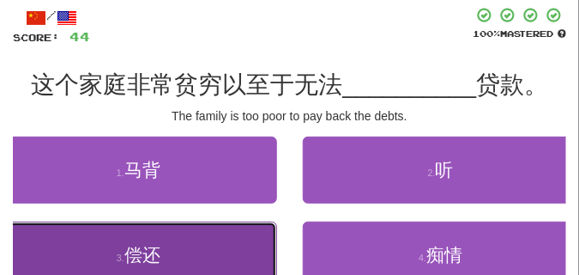
click at [177, 257] on button "3 . 偿还" at bounding box center [138, 254] width 277 height 67
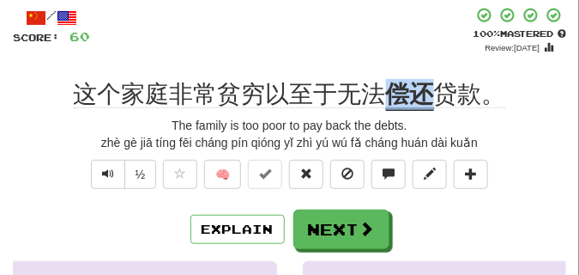
drag, startPoint x: 390, startPoint y: 90, endPoint x: 426, endPoint y: 93, distance: 36.1
click at [426, 93] on u "偿还" at bounding box center [410, 96] width 48 height 30
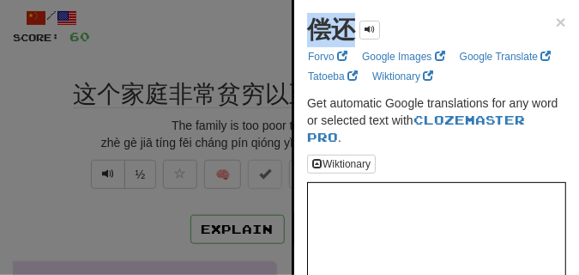
drag, startPoint x: 311, startPoint y: 29, endPoint x: 348, endPoint y: 29, distance: 37.8
click at [348, 29] on strong "偿还" at bounding box center [331, 29] width 48 height 27
copy strong "偿还"
click at [72, 196] on div at bounding box center [289, 137] width 579 height 275
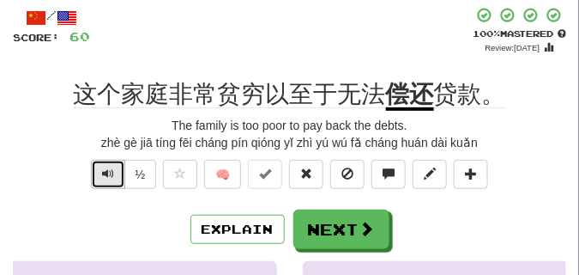
click at [108, 172] on span "Text-to-speech controls" at bounding box center [108, 173] width 12 height 12
click at [110, 178] on span "Text-to-speech controls" at bounding box center [108, 173] width 12 height 12
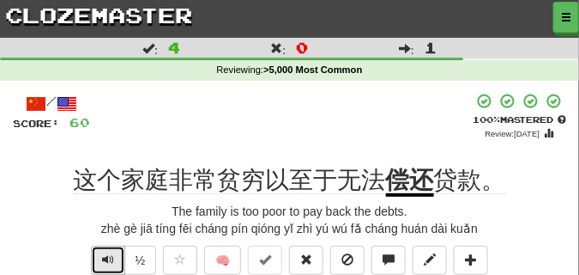
click at [108, 248] on button "Text-to-speech controls" at bounding box center [108, 259] width 34 height 29
click at [115, 259] on button "Text-to-speech controls" at bounding box center [108, 259] width 34 height 29
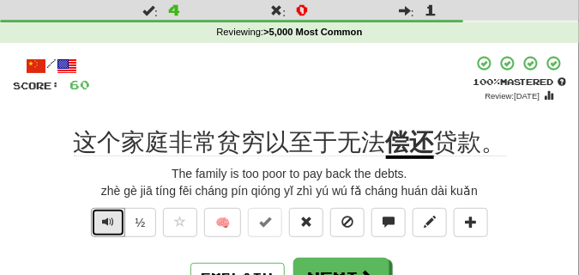
scroll to position [86, 0]
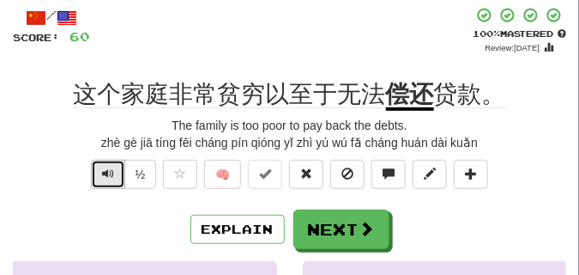
click at [105, 173] on span "Text-to-speech controls" at bounding box center [108, 173] width 12 height 12
click at [105, 175] on span "Text-to-speech controls" at bounding box center [108, 173] width 12 height 12
click at [102, 174] on span "Text-to-speech controls" at bounding box center [108, 173] width 12 height 12
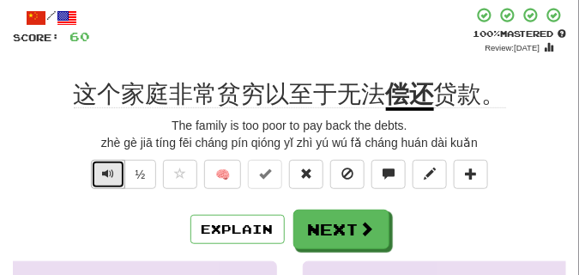
click at [107, 179] on span "Text-to-speech controls" at bounding box center [108, 173] width 12 height 12
click at [106, 174] on span "Text-to-speech controls" at bounding box center [108, 173] width 12 height 12
click at [105, 174] on span "Text-to-speech controls" at bounding box center [108, 173] width 12 height 12
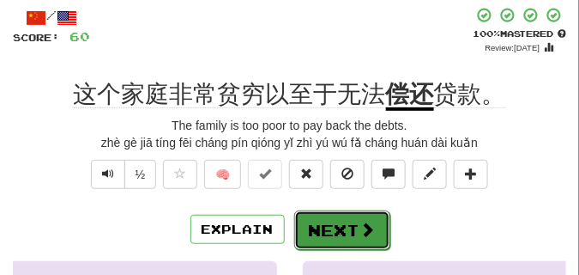
click at [329, 228] on button "Next" at bounding box center [342, 229] width 96 height 39
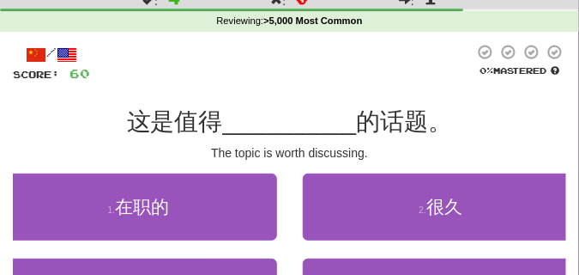
scroll to position [0, 0]
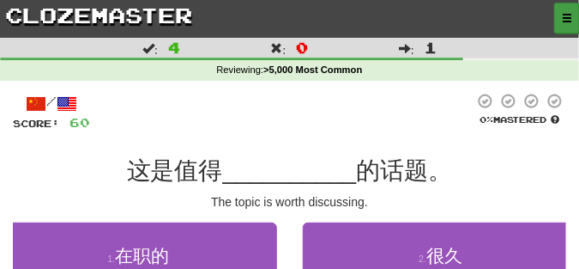
click at [569, 17] on span "button" at bounding box center [567, 18] width 10 height 10
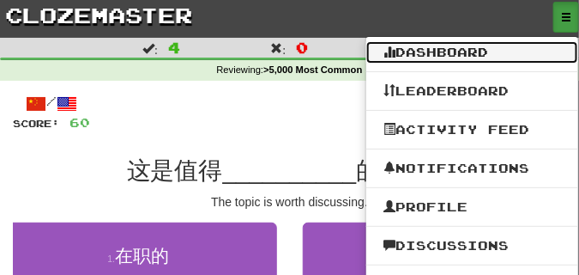
click at [447, 46] on link "Dashboard" at bounding box center [472, 52] width 212 height 22
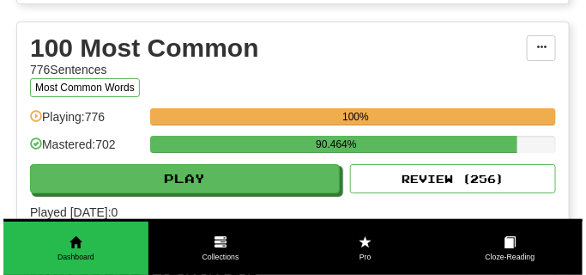
scroll to position [1115, 0]
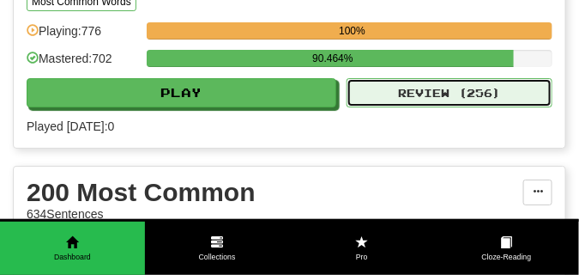
click at [420, 107] on button "Review ( 256 )" at bounding box center [450, 92] width 206 height 29
select select "**"
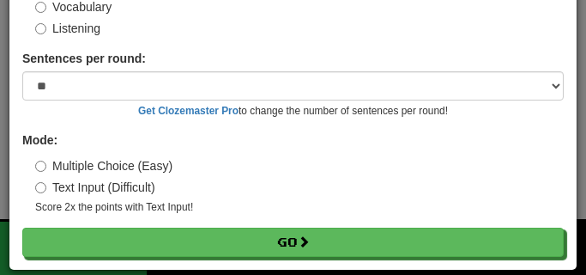
scroll to position [138, 0]
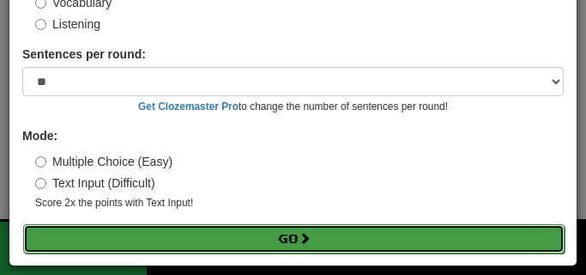
click at [252, 236] on button "Go" at bounding box center [293, 238] width 541 height 29
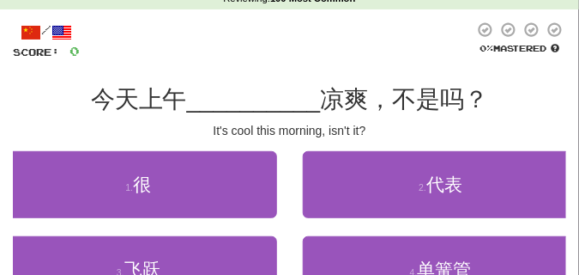
scroll to position [86, 0]
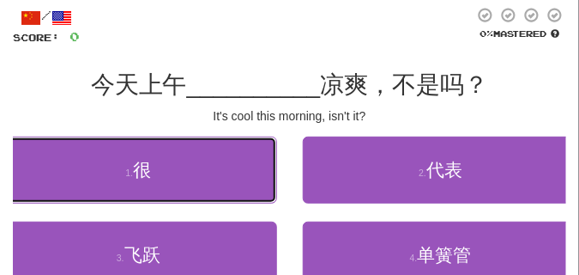
click at [169, 154] on button "1 . 很" at bounding box center [138, 169] width 277 height 67
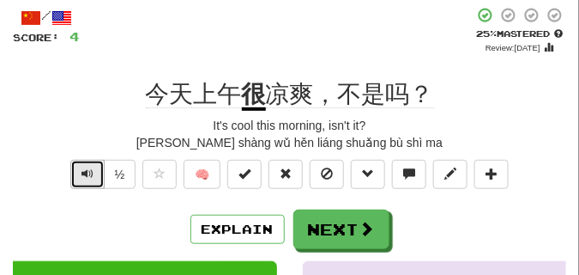
click at [82, 172] on span "Text-to-speech controls" at bounding box center [88, 173] width 12 height 12
click at [83, 171] on span "Text-to-speech controls" at bounding box center [88, 173] width 12 height 12
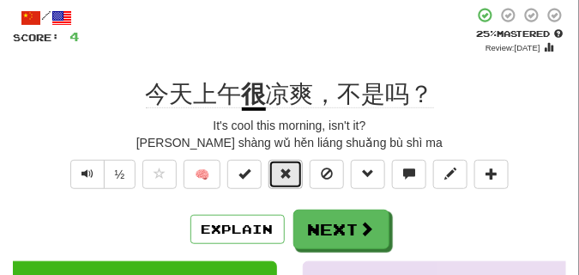
click at [288, 177] on span at bounding box center [286, 173] width 12 height 12
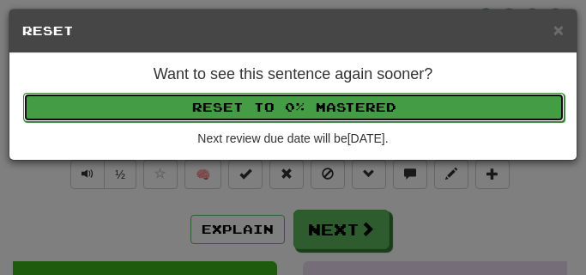
click at [289, 109] on button "Reset to 0% Mastered" at bounding box center [293, 107] width 541 height 29
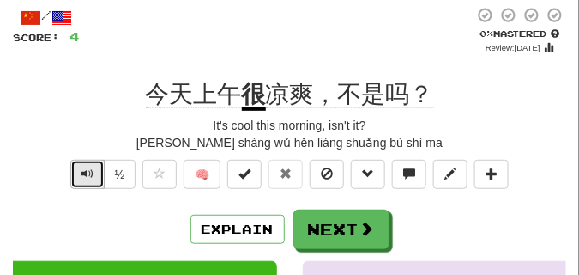
click at [90, 167] on span "Text-to-speech controls" at bounding box center [88, 173] width 12 height 12
click at [96, 174] on button "Text-to-speech controls" at bounding box center [87, 174] width 34 height 29
click at [94, 173] on button "Text-to-speech controls" at bounding box center [87, 174] width 34 height 29
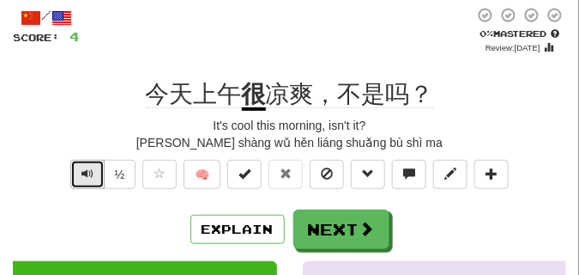
click at [94, 173] on button "Text-to-speech controls" at bounding box center [87, 174] width 34 height 29
click at [120, 129] on div "It's cool this morning, isn't it?" at bounding box center [289, 125] width 553 height 17
click at [100, 177] on button "Text-to-speech controls" at bounding box center [87, 174] width 34 height 29
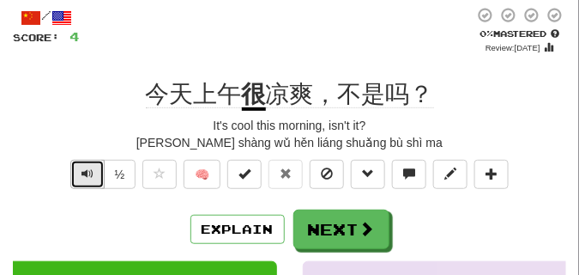
click at [100, 176] on button "Text-to-speech controls" at bounding box center [87, 174] width 34 height 29
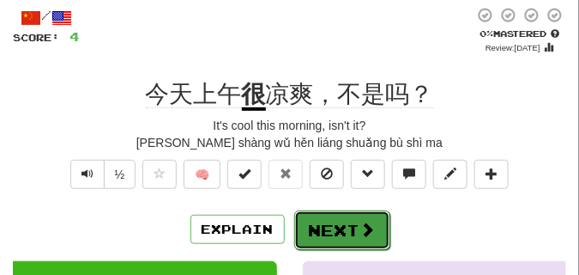
click at [327, 222] on button "Next" at bounding box center [342, 229] width 96 height 39
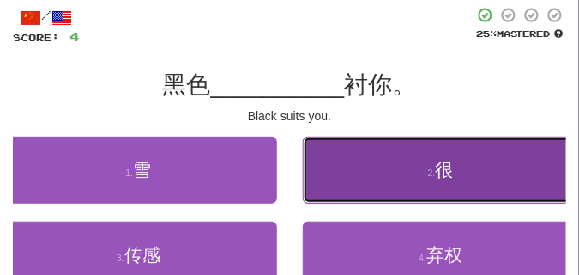
click at [430, 176] on small "2 ." at bounding box center [432, 172] width 8 height 10
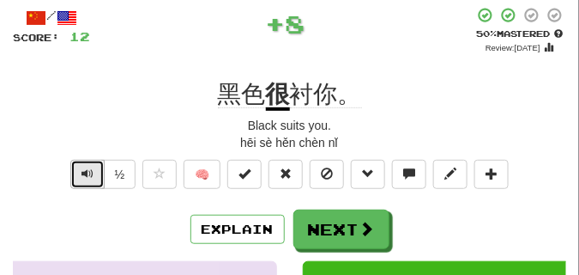
click at [82, 177] on span "Text-to-speech controls" at bounding box center [88, 173] width 12 height 12
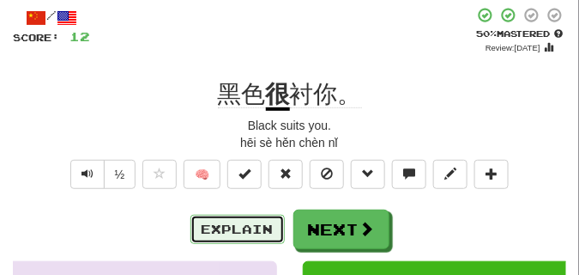
click at [250, 227] on button "Explain" at bounding box center [237, 229] width 94 height 29
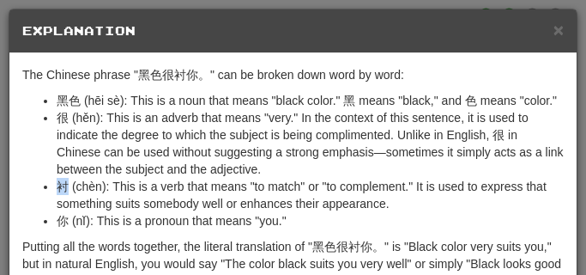
drag, startPoint x: 57, startPoint y: 187, endPoint x: 65, endPoint y: 188, distance: 8.6
click at [65, 188] on li "衬 (chèn): This is a verb that means "to match" or "to complement." It is used t…" at bounding box center [310, 195] width 507 height 34
copy li "衬"
click at [553, 24] on span "×" at bounding box center [558, 30] width 10 height 20
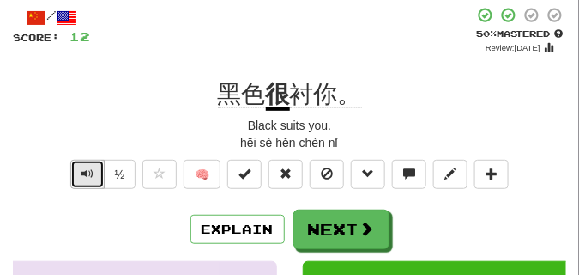
click at [83, 176] on span "Text-to-speech controls" at bounding box center [88, 173] width 12 height 12
click at [82, 176] on span "Text-to-speech controls" at bounding box center [88, 173] width 12 height 12
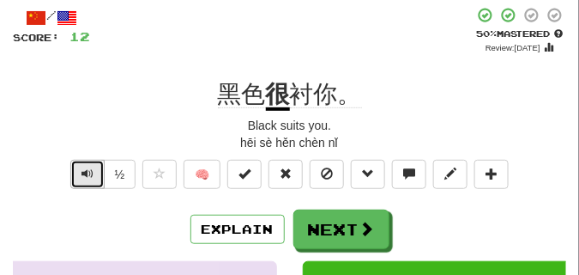
click at [82, 176] on span "Text-to-speech controls" at bounding box center [88, 173] width 12 height 12
click at [79, 174] on button "Text-to-speech controls" at bounding box center [87, 174] width 34 height 29
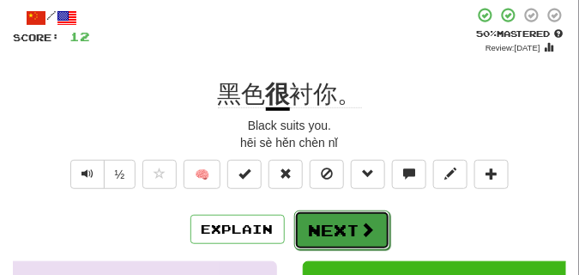
click at [345, 224] on button "Next" at bounding box center [342, 229] width 96 height 39
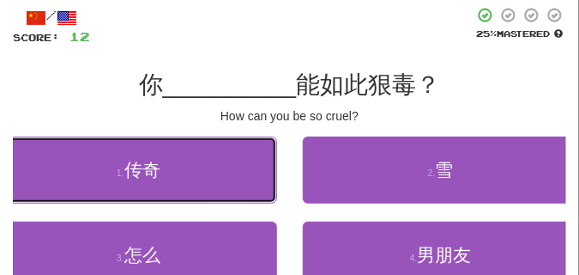
drag, startPoint x: 215, startPoint y: 169, endPoint x: 205, endPoint y: 121, distance: 49.0
click at [205, 121] on div "/ Score: 12 25 % Mastered 你 __________ 能如此狠毒？ How can you be so cruel? 1 . 传奇 2…" at bounding box center [289, 175] width 553 height 337
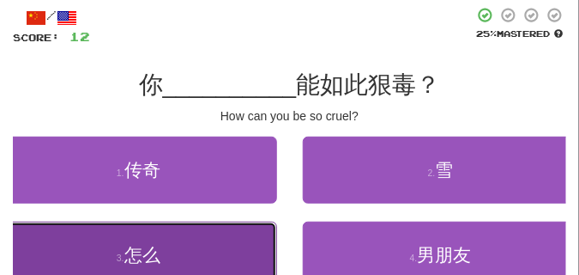
click at [208, 233] on button "3 . 怎么" at bounding box center [138, 254] width 277 height 67
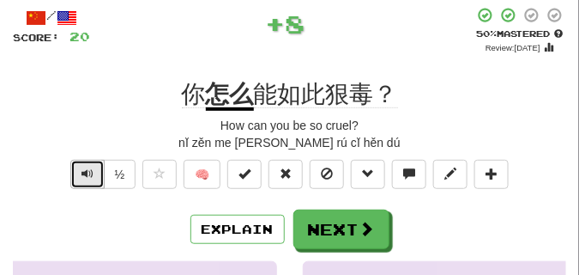
click at [91, 172] on span "Text-to-speech controls" at bounding box center [88, 173] width 12 height 12
click at [93, 172] on button "Text-to-speech controls" at bounding box center [87, 174] width 34 height 29
click at [94, 172] on button "Text-to-speech controls" at bounding box center [87, 174] width 34 height 29
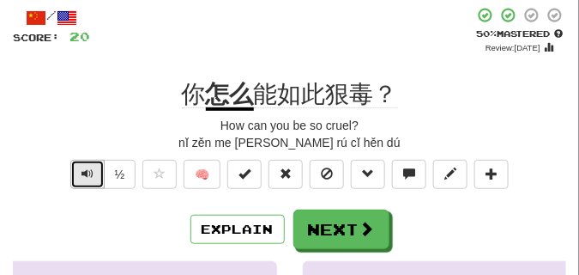
click at [94, 172] on button "Text-to-speech controls" at bounding box center [87, 174] width 34 height 29
click at [97, 170] on button "Text-to-speech controls" at bounding box center [87, 174] width 34 height 29
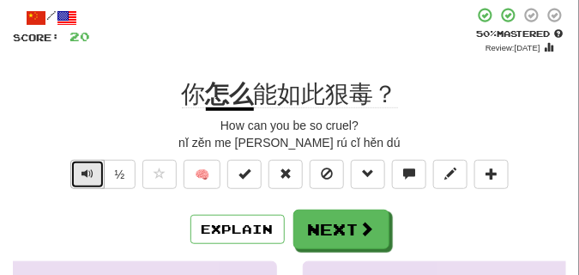
click at [97, 170] on button "Text-to-speech controls" at bounding box center [87, 174] width 34 height 29
click at [86, 172] on span "Text-to-speech controls" at bounding box center [88, 173] width 12 height 12
click at [87, 172] on span "Text-to-speech controls" at bounding box center [88, 173] width 12 height 12
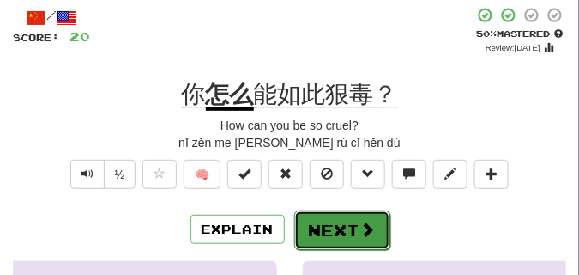
click at [330, 224] on button "Next" at bounding box center [342, 229] width 96 height 39
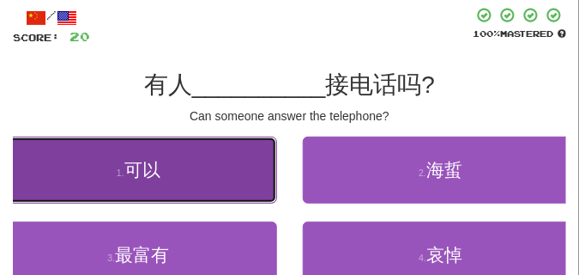
click at [177, 155] on button "1 . 可以" at bounding box center [138, 169] width 277 height 67
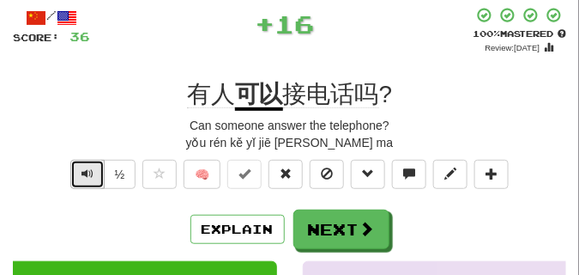
click at [94, 168] on button "Text-to-speech controls" at bounding box center [87, 174] width 34 height 29
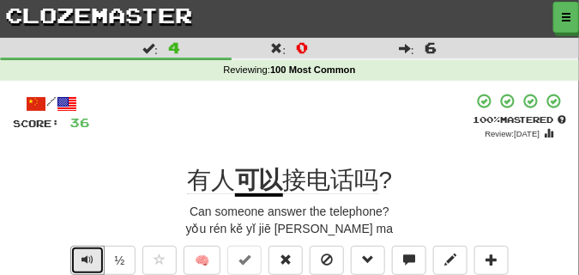
scroll to position [43, 0]
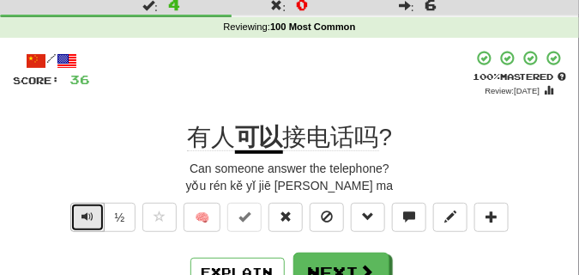
click at [87, 210] on span "Text-to-speech controls" at bounding box center [88, 216] width 12 height 12
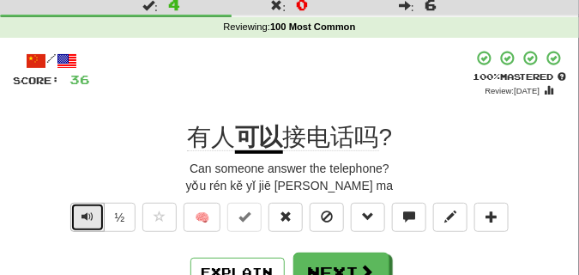
click at [87, 210] on span "Text-to-speech controls" at bounding box center [88, 216] width 12 height 12
click at [95, 216] on button "Text-to-speech controls" at bounding box center [87, 217] width 34 height 29
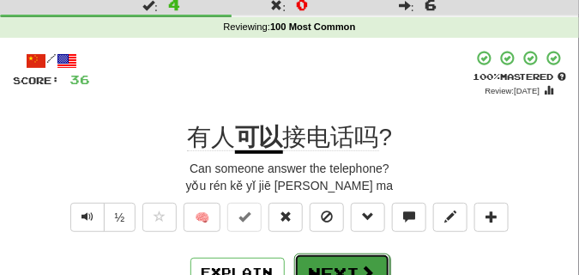
click at [308, 263] on button "Next" at bounding box center [342, 272] width 96 height 39
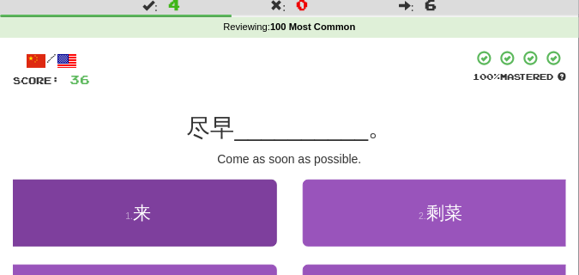
scroll to position [86, 0]
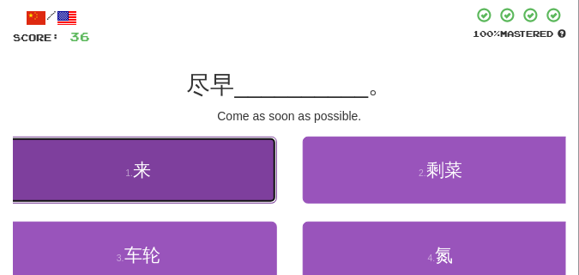
click at [215, 166] on button "1 . 来" at bounding box center [138, 169] width 277 height 67
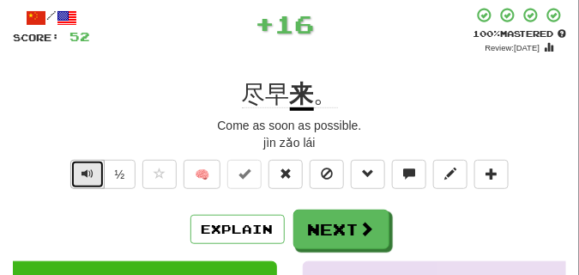
click at [95, 171] on button "Text-to-speech controls" at bounding box center [87, 174] width 34 height 29
click at [94, 171] on button "Text-to-speech controls" at bounding box center [87, 174] width 34 height 29
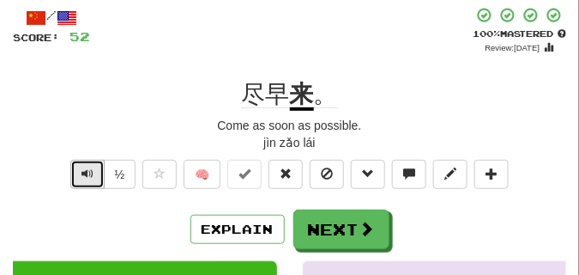
click at [94, 171] on button "Text-to-speech controls" at bounding box center [87, 174] width 34 height 29
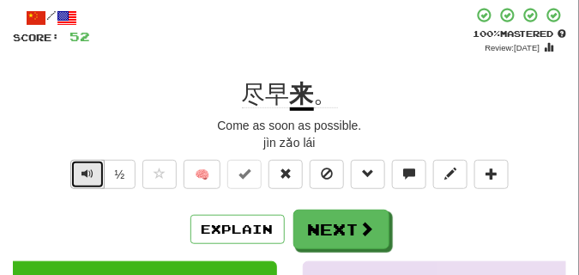
click at [94, 171] on button "Text-to-speech controls" at bounding box center [87, 174] width 34 height 29
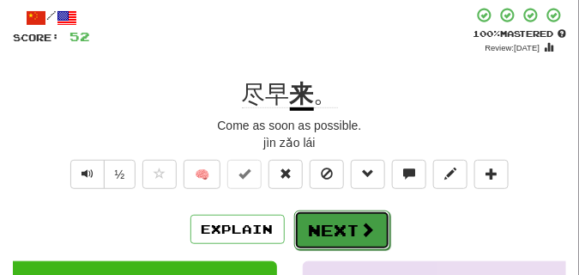
click at [321, 223] on button "Next" at bounding box center [342, 229] width 96 height 39
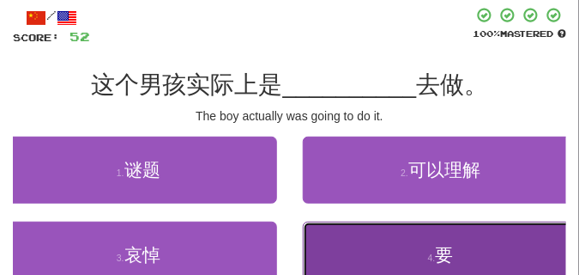
click at [373, 249] on button "4 . 要" at bounding box center [441, 254] width 277 height 67
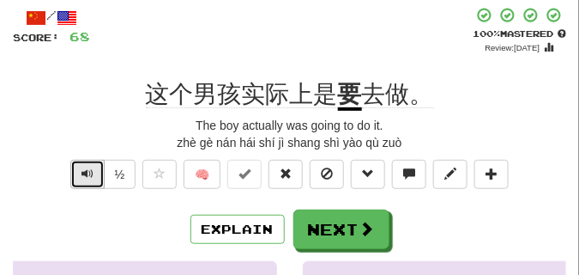
click at [84, 181] on button "Text-to-speech controls" at bounding box center [87, 174] width 34 height 29
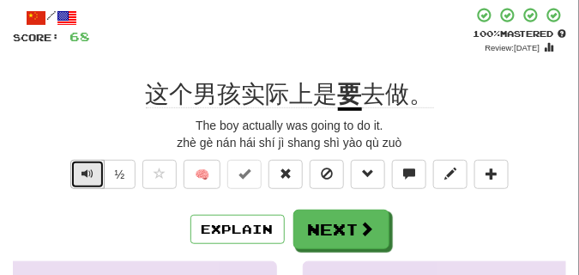
click at [84, 181] on button "Text-to-speech controls" at bounding box center [87, 174] width 34 height 29
click at [84, 182] on button "Text-to-speech controls" at bounding box center [87, 174] width 34 height 29
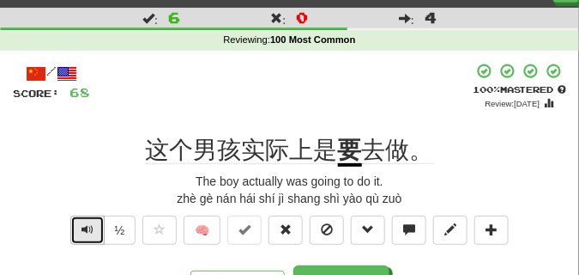
scroll to position [43, 0]
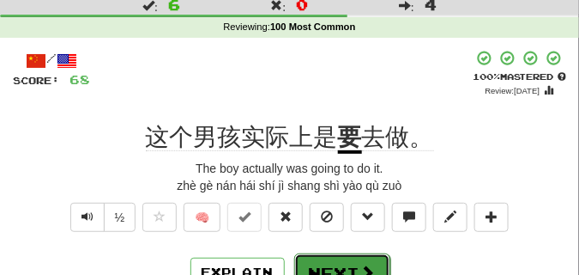
click at [312, 260] on button "Next" at bounding box center [342, 272] width 96 height 39
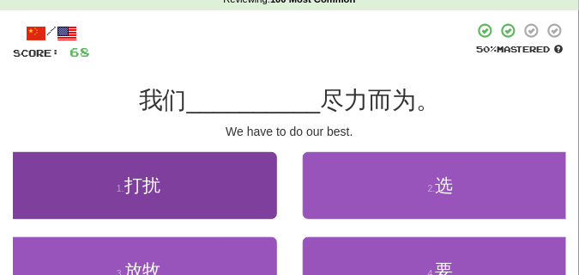
scroll to position [86, 0]
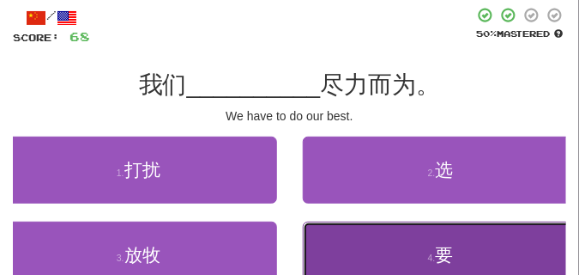
click at [354, 238] on button "4 . 要" at bounding box center [441, 254] width 277 height 67
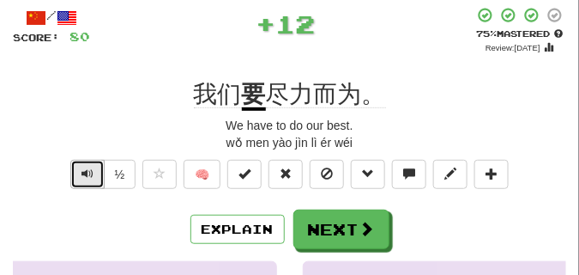
click at [87, 172] on span "Text-to-speech controls" at bounding box center [88, 173] width 12 height 12
click at [83, 171] on span "Text-to-speech controls" at bounding box center [88, 173] width 12 height 12
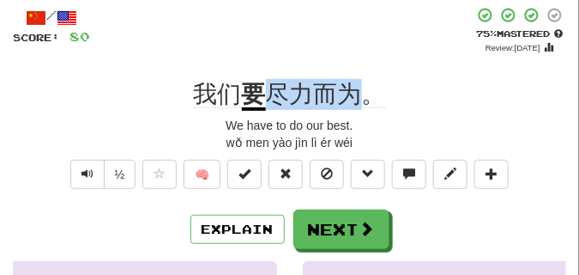
drag, startPoint x: 269, startPoint y: 81, endPoint x: 360, endPoint y: 98, distance: 91.7
click at [360, 98] on span "尽力而为。" at bounding box center [326, 94] width 120 height 27
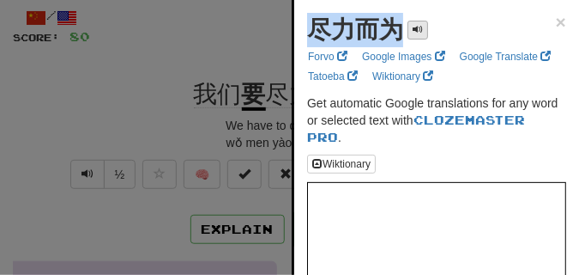
drag, startPoint x: 312, startPoint y: 21, endPoint x: 408, endPoint y: 34, distance: 97.1
click at [408, 34] on div "尽力而为" at bounding box center [367, 30] width 121 height 34
copy div "尽力而为"
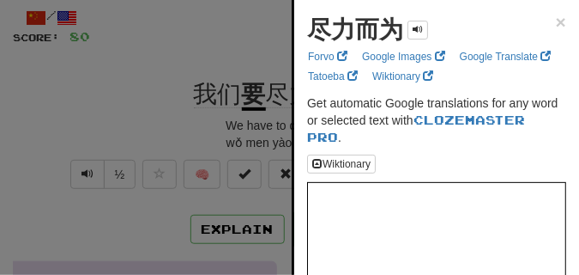
click at [155, 67] on div at bounding box center [289, 137] width 579 height 275
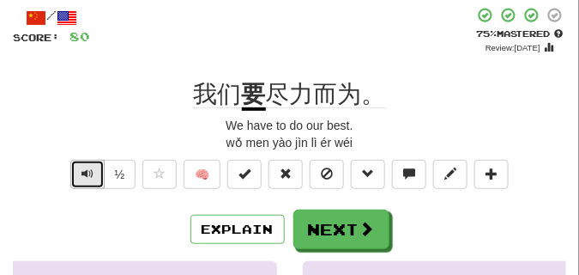
click at [93, 175] on button "Text-to-speech controls" at bounding box center [87, 174] width 34 height 29
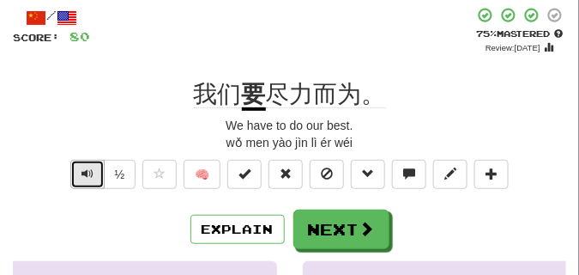
click at [93, 175] on button "Text-to-speech controls" at bounding box center [87, 174] width 34 height 29
